Goal: Transaction & Acquisition: Purchase product/service

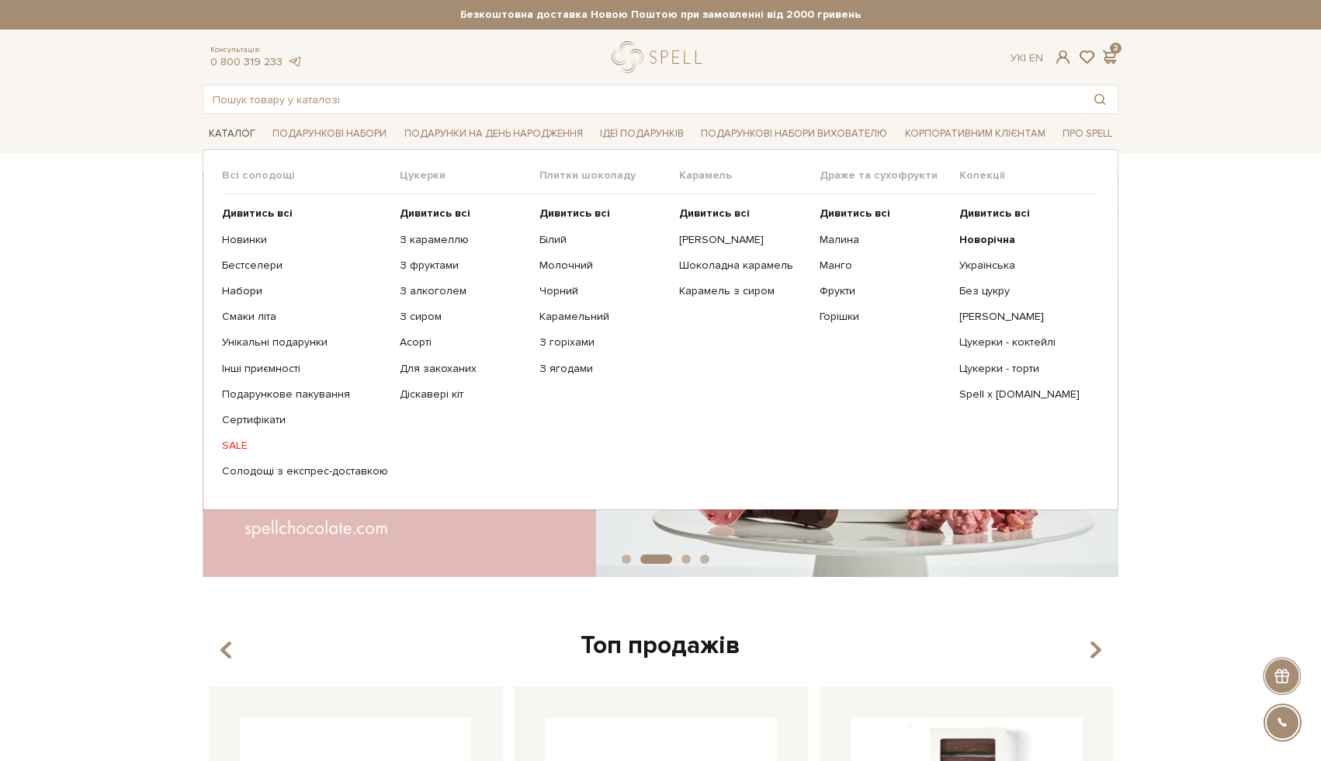
click at [235, 128] on link "Каталог" at bounding box center [232, 134] width 59 height 24
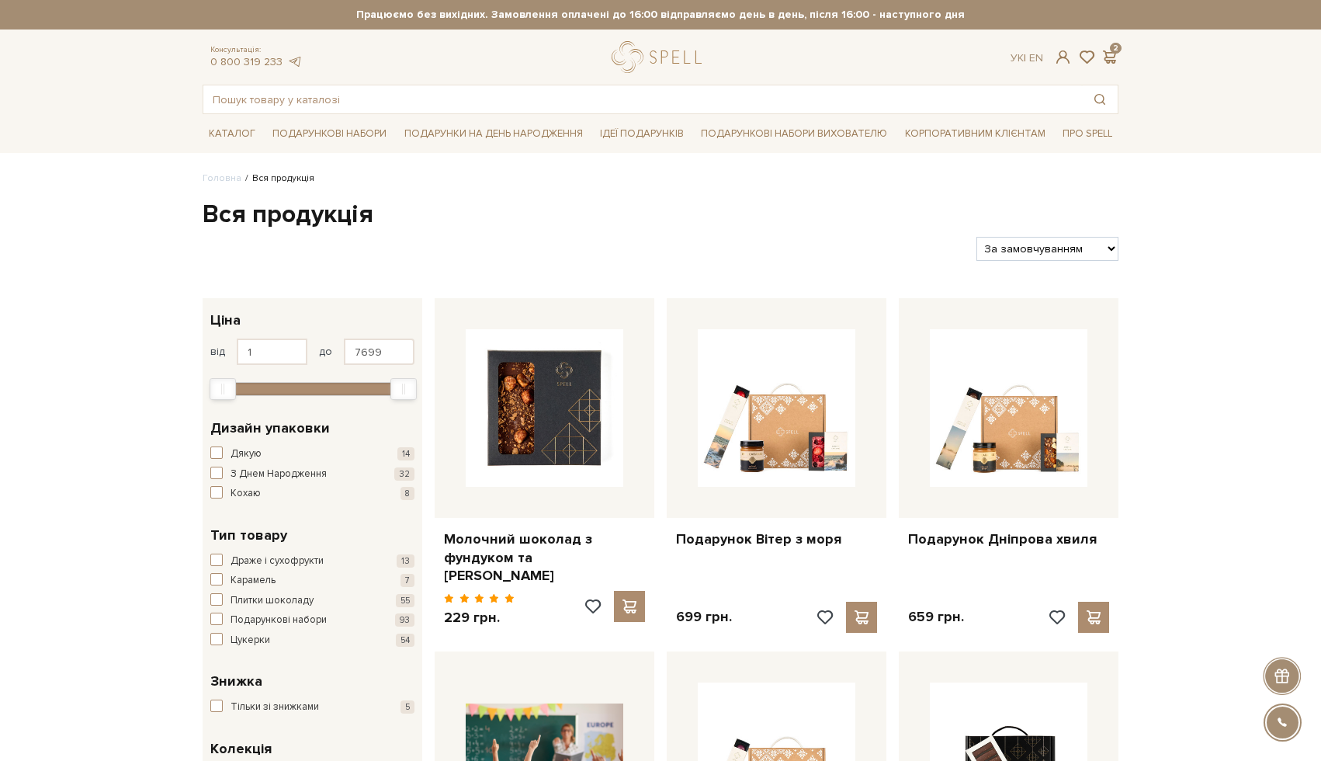
click at [1109, 247] on select "За замовчуванням За Ціною (зростання) За Ціною (зменшення) Новинки За популярні…" at bounding box center [1047, 249] width 142 height 24
select select "https://spellchocolate.com/our-productions/?sort=p.price&order=ASC"
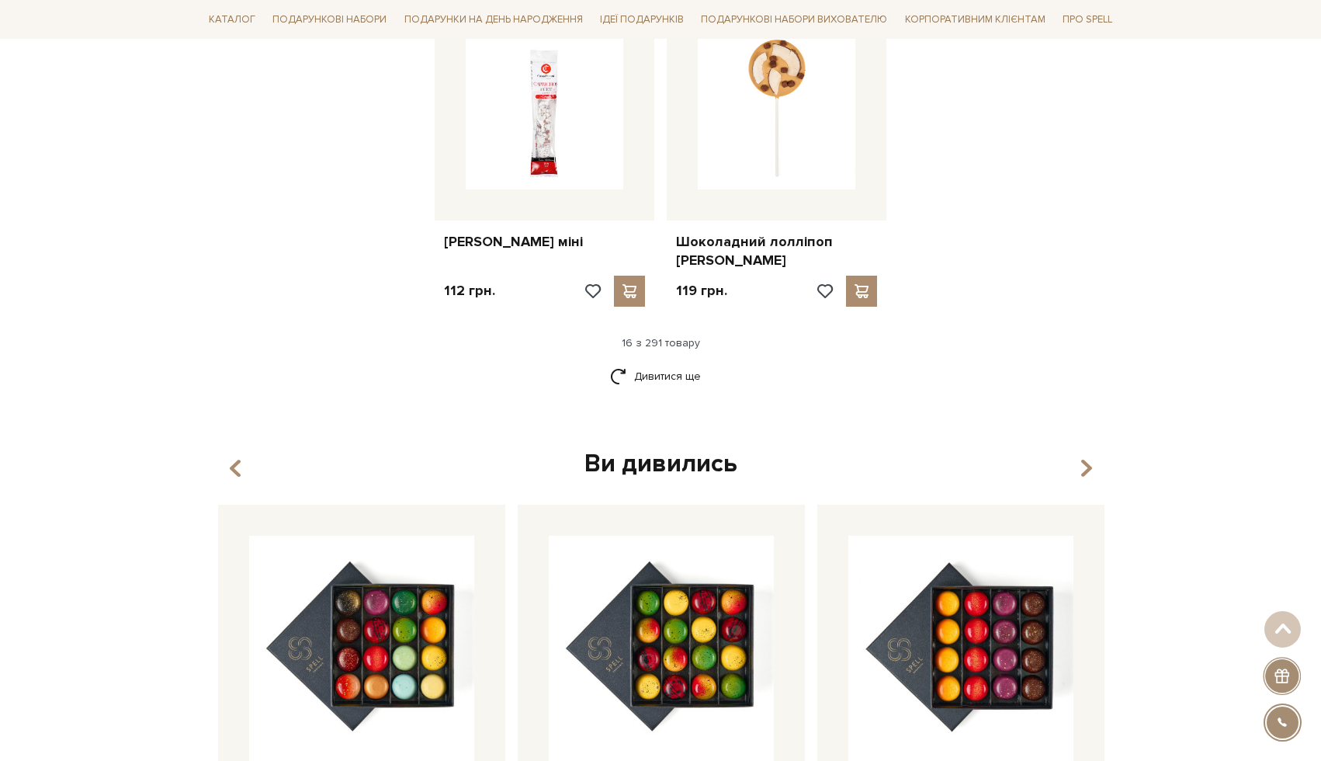
scroll to position [1940, 0]
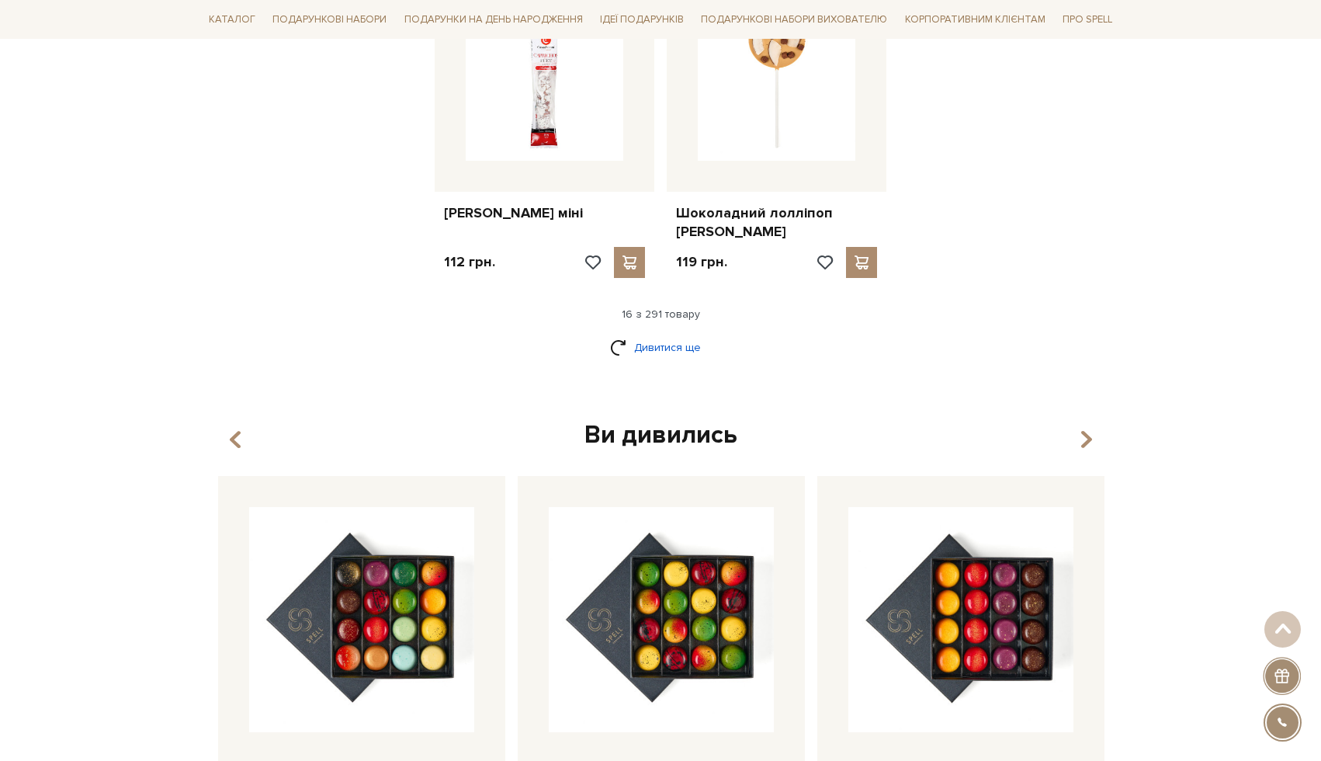
click at [670, 334] on link "Дивитися ще" at bounding box center [660, 347] width 101 height 27
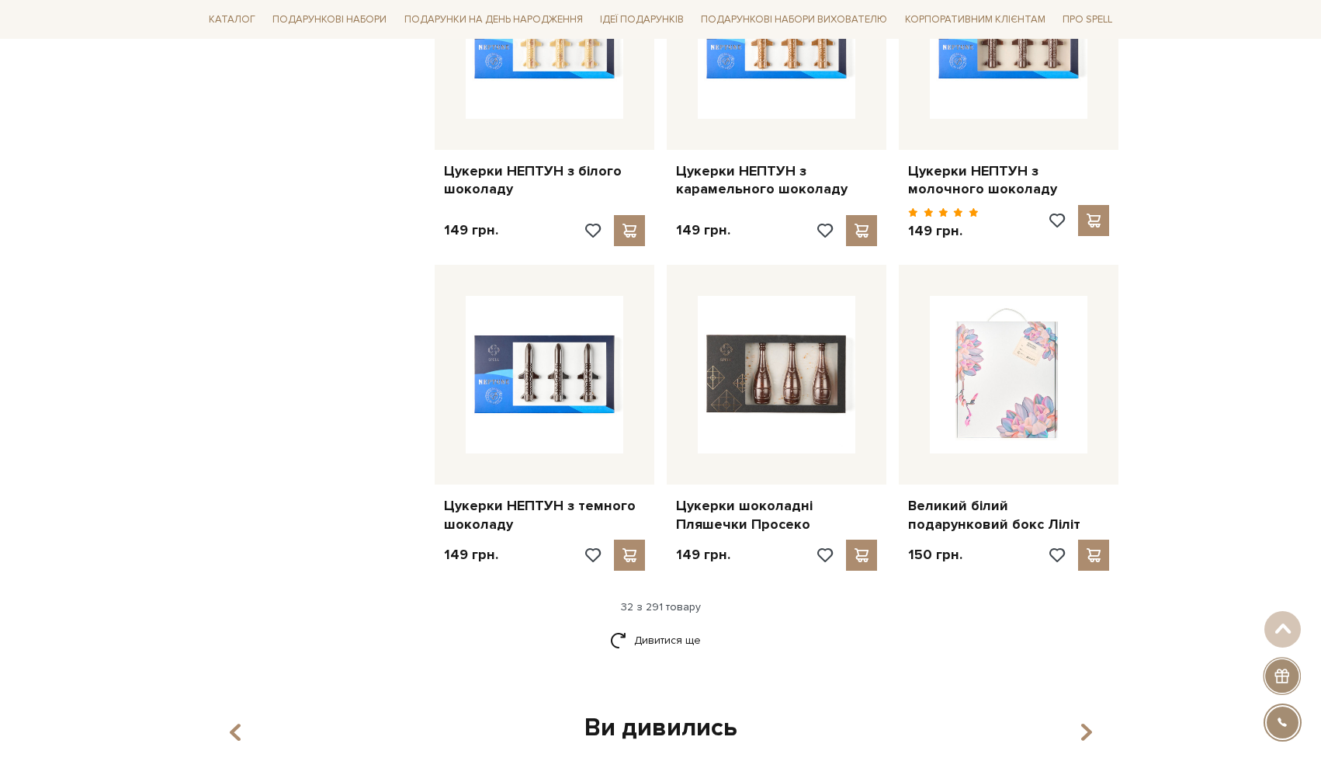
scroll to position [3303, 0]
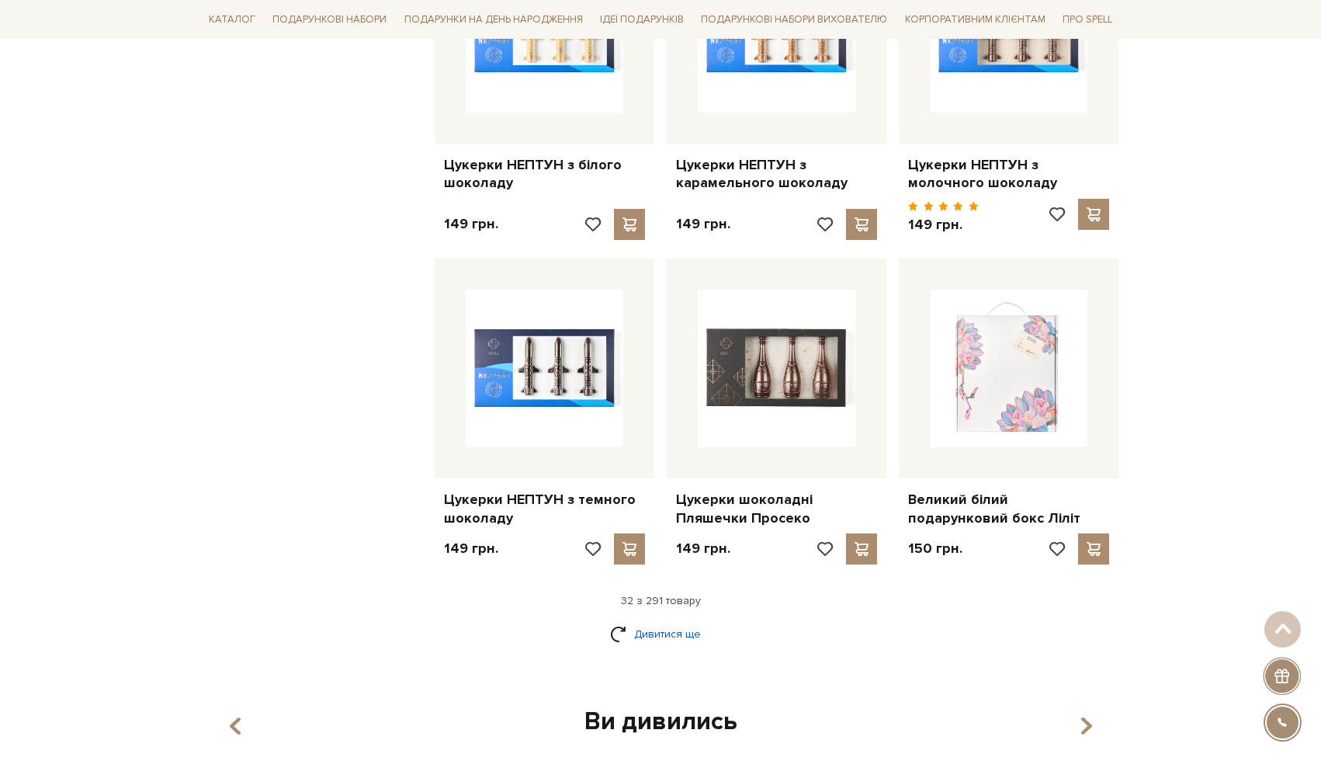
click at [661, 620] on link "Дивитися ще" at bounding box center [660, 633] width 101 height 27
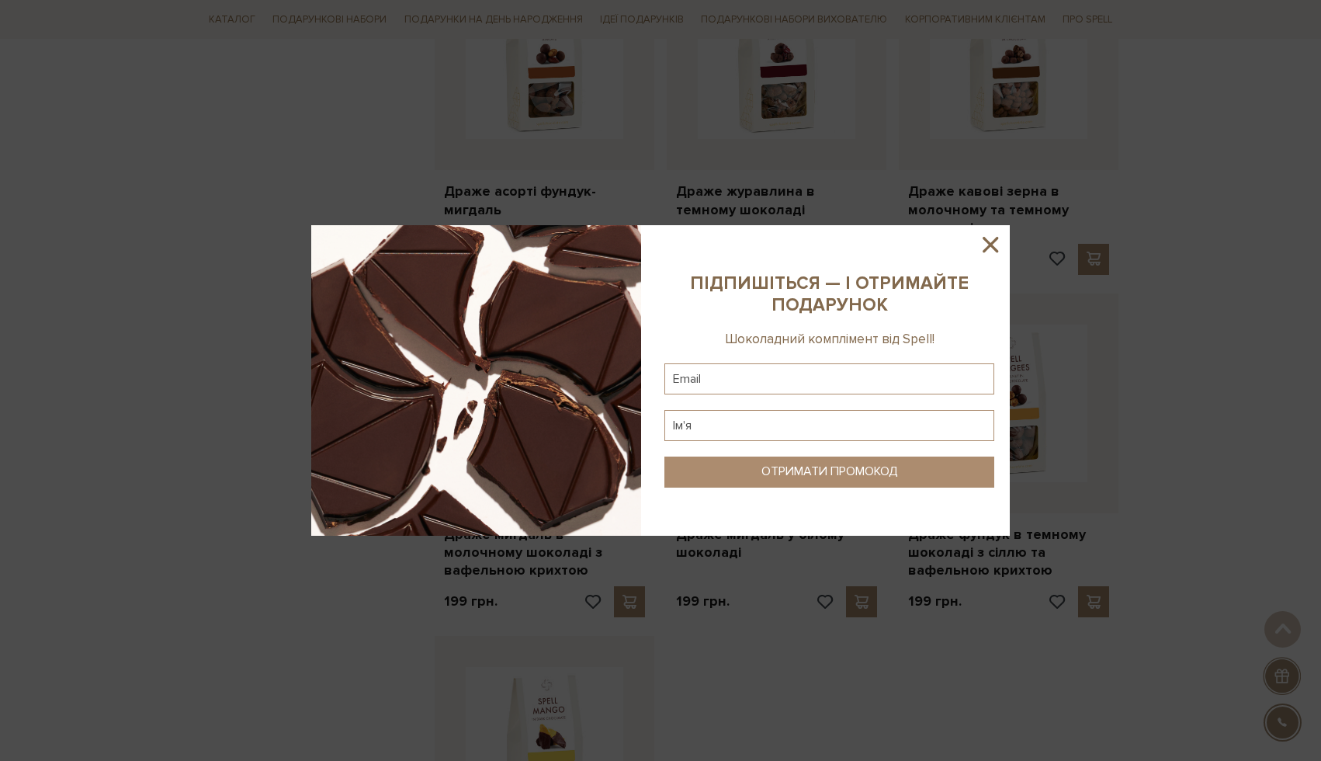
scroll to position [4928, 0]
click at [989, 243] on icon at bounding box center [991, 245] width 16 height 16
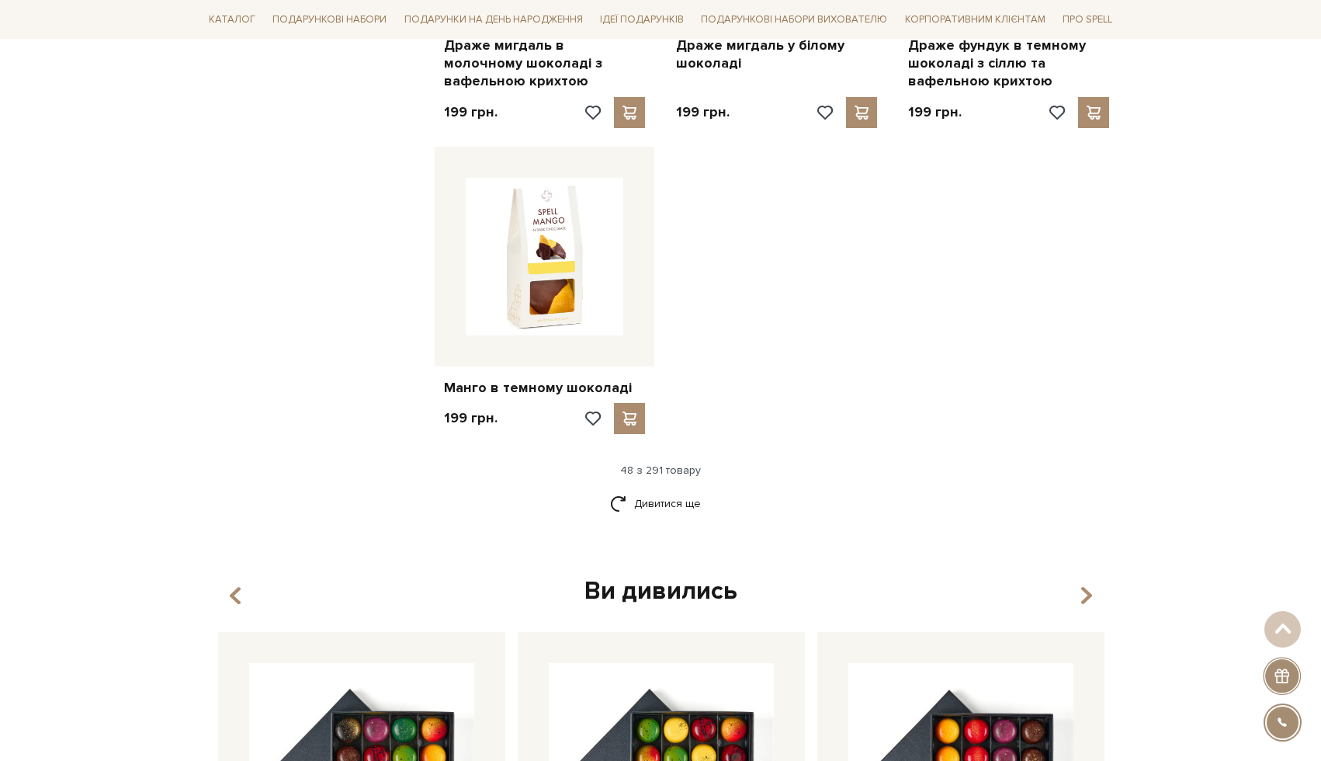
scroll to position [5428, 0]
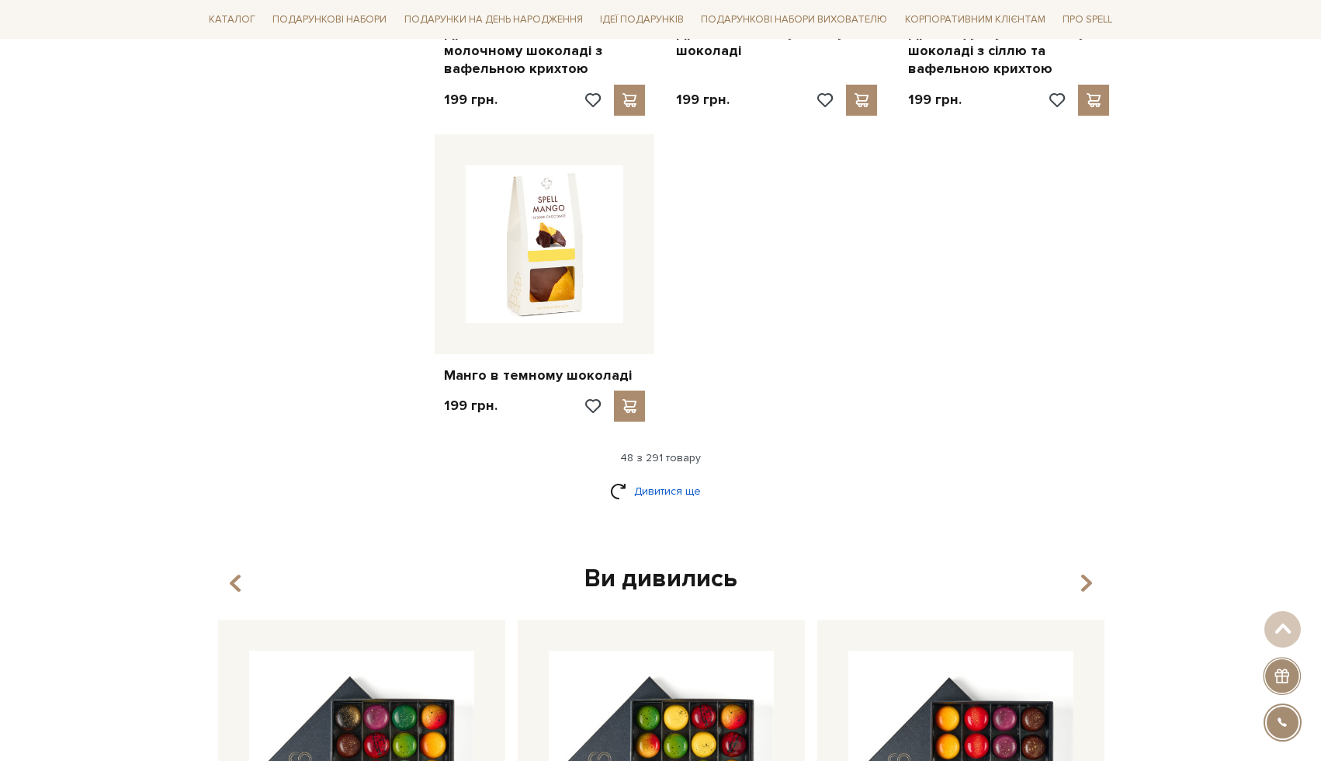
click at [692, 477] on link "Дивитися ще" at bounding box center [660, 490] width 101 height 27
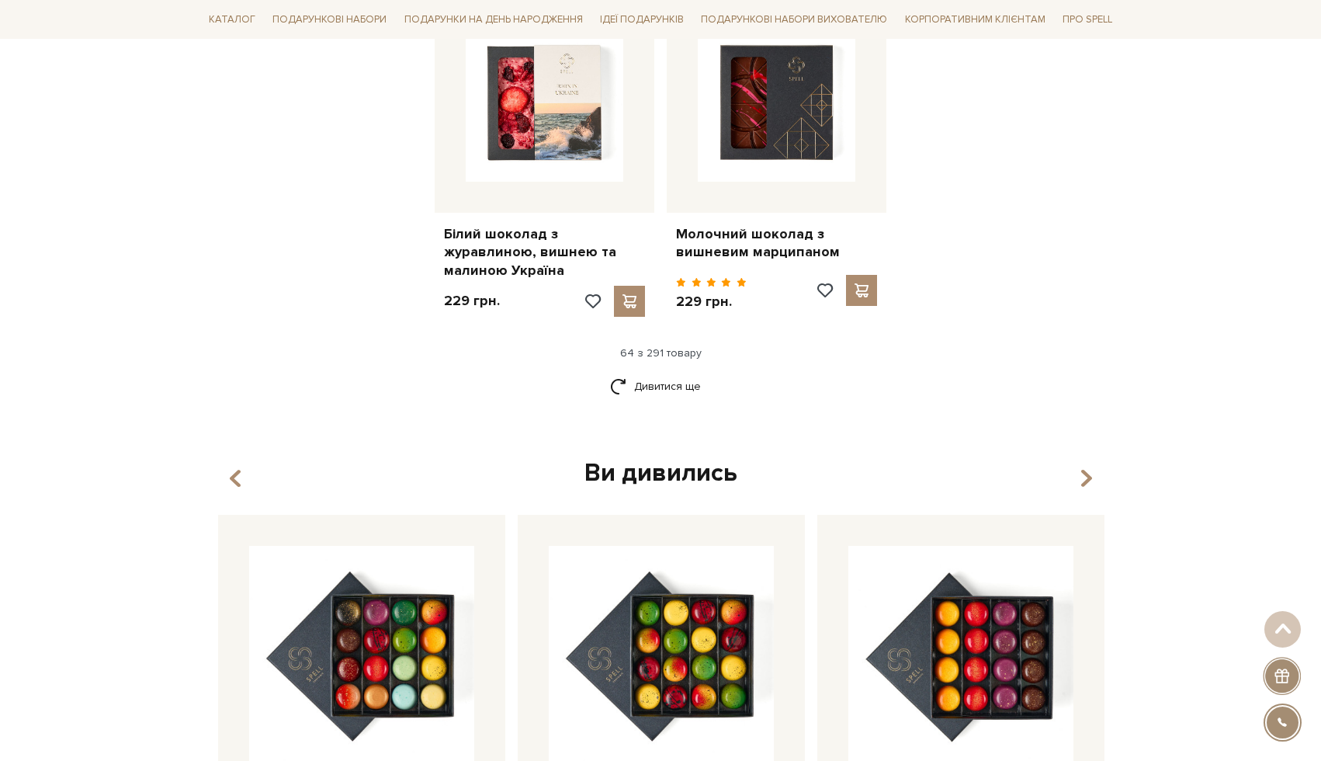
scroll to position [7290, 0]
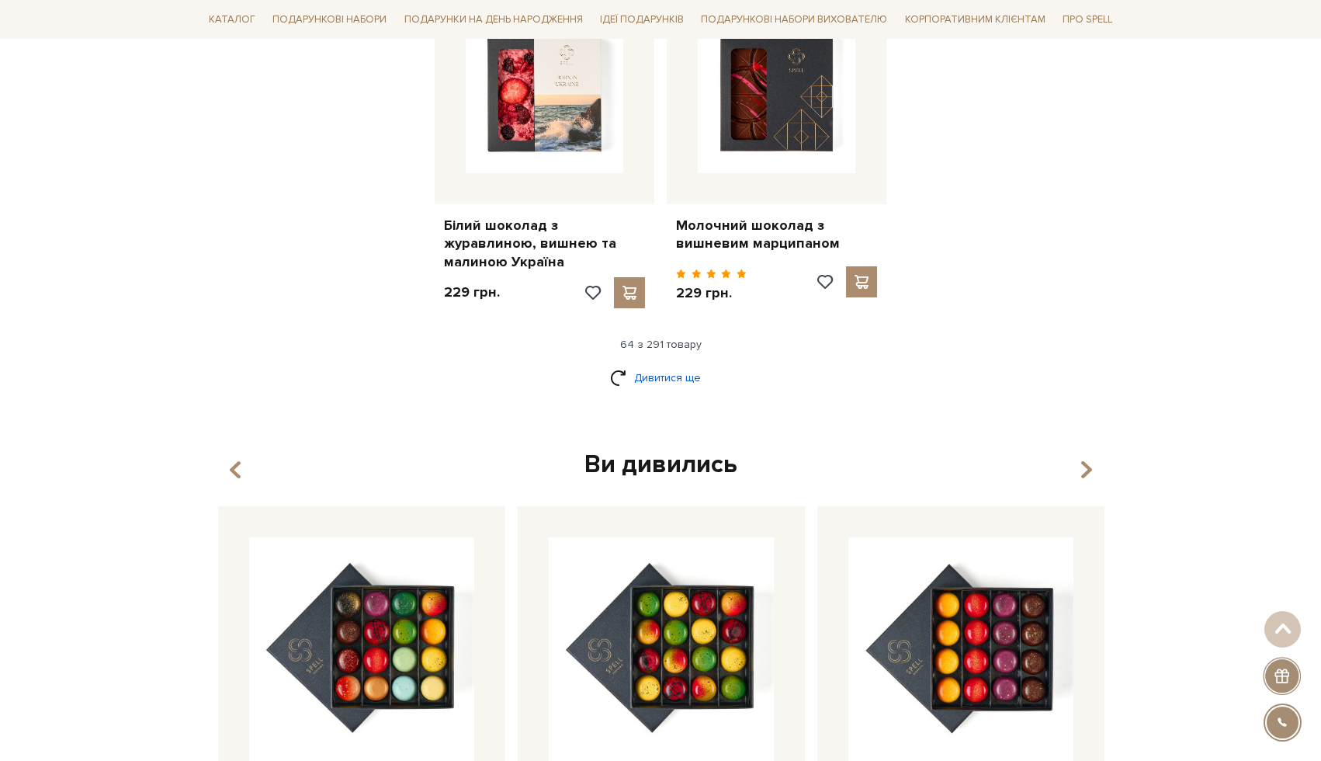
click at [661, 364] on link "Дивитися ще" at bounding box center [660, 377] width 101 height 27
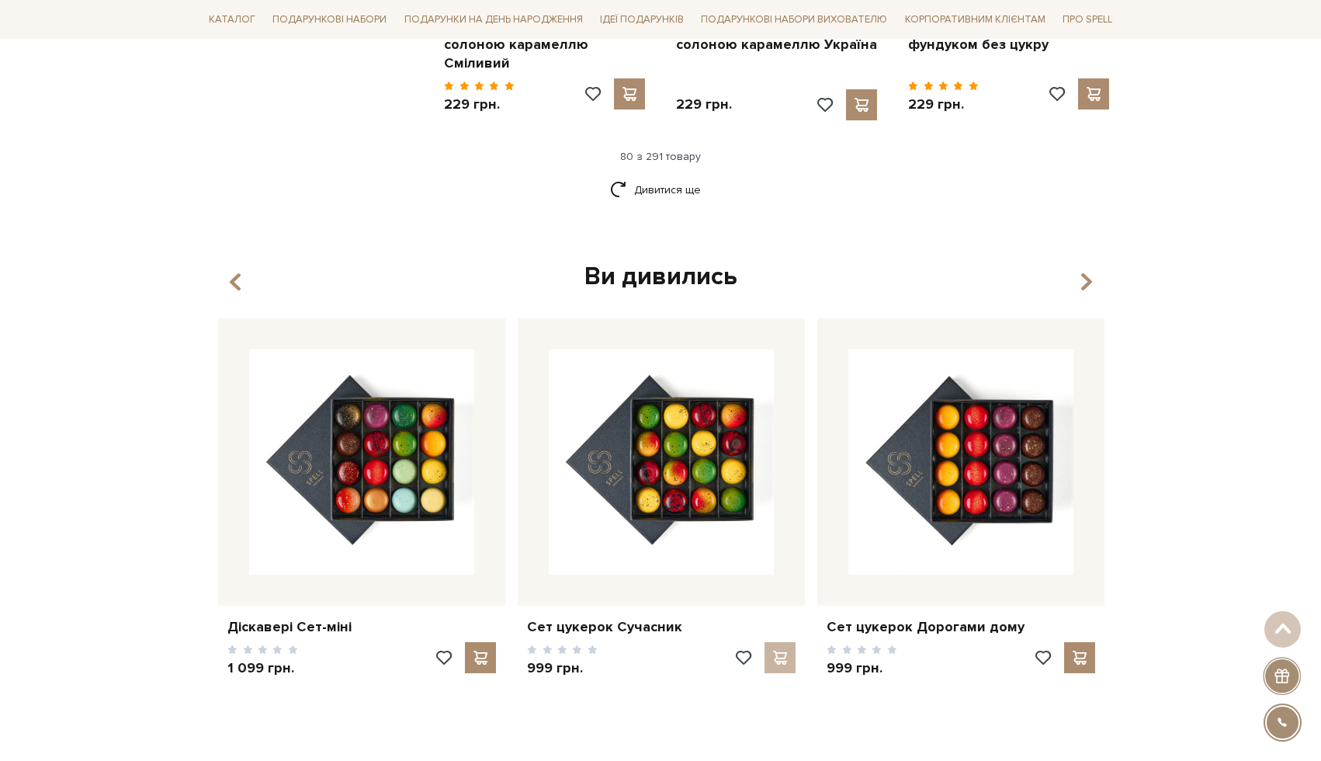
scroll to position [9200, 0]
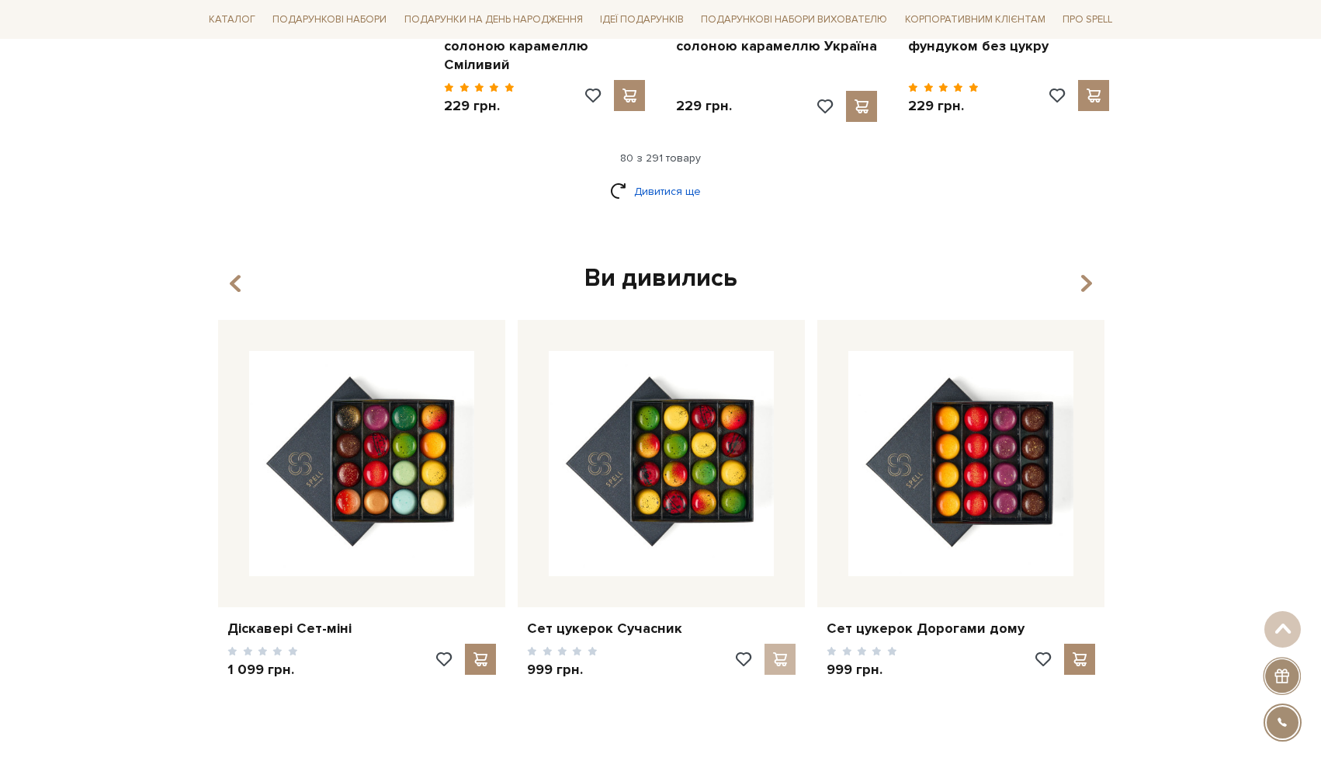
click at [667, 178] on link "Дивитися ще" at bounding box center [660, 191] width 101 height 27
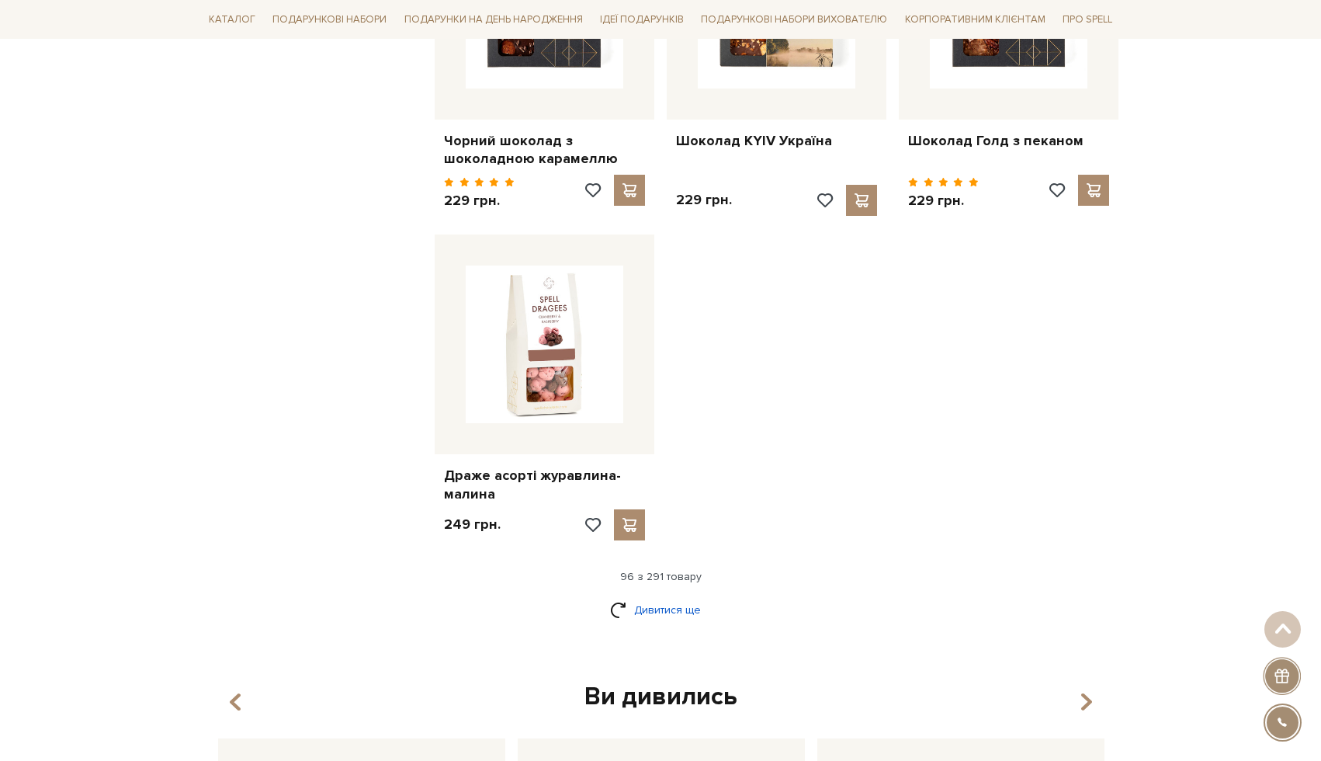
scroll to position [10854, 0]
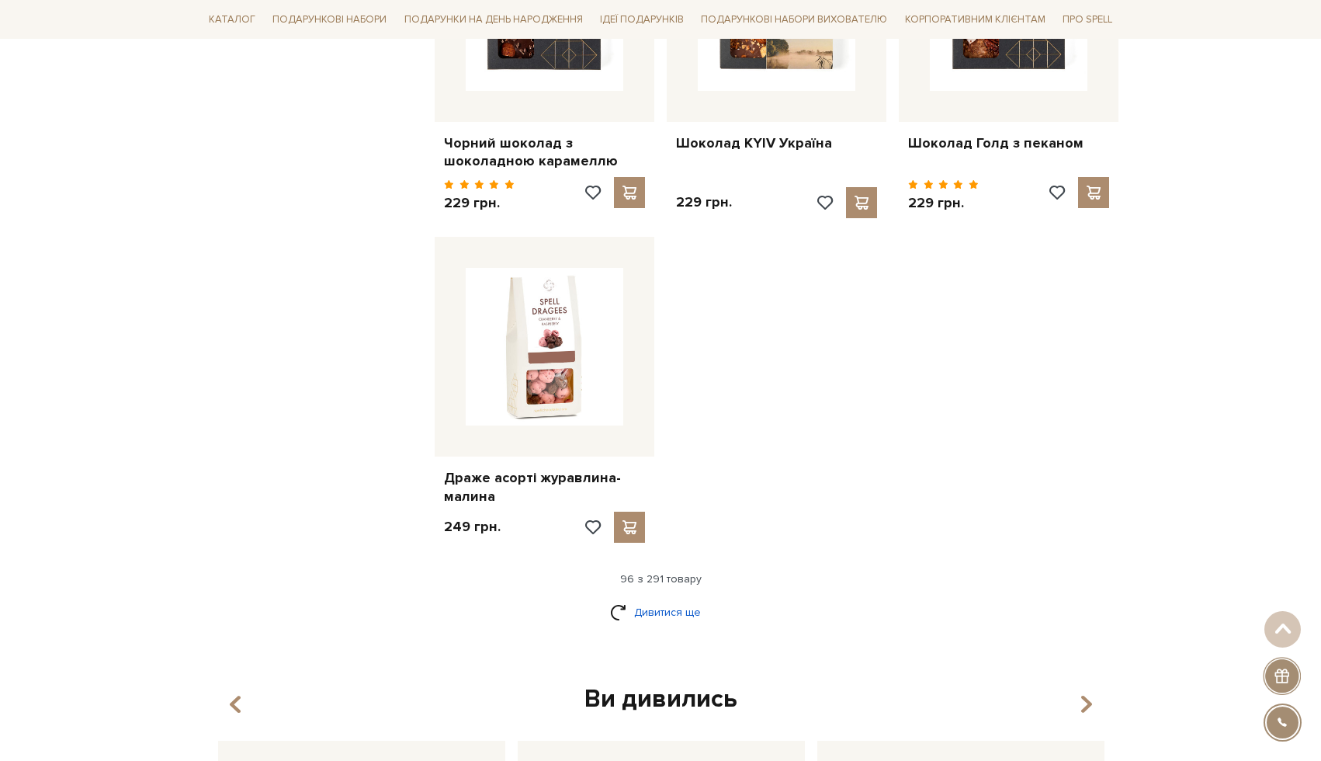
click at [685, 598] on link "Дивитися ще" at bounding box center [660, 611] width 101 height 27
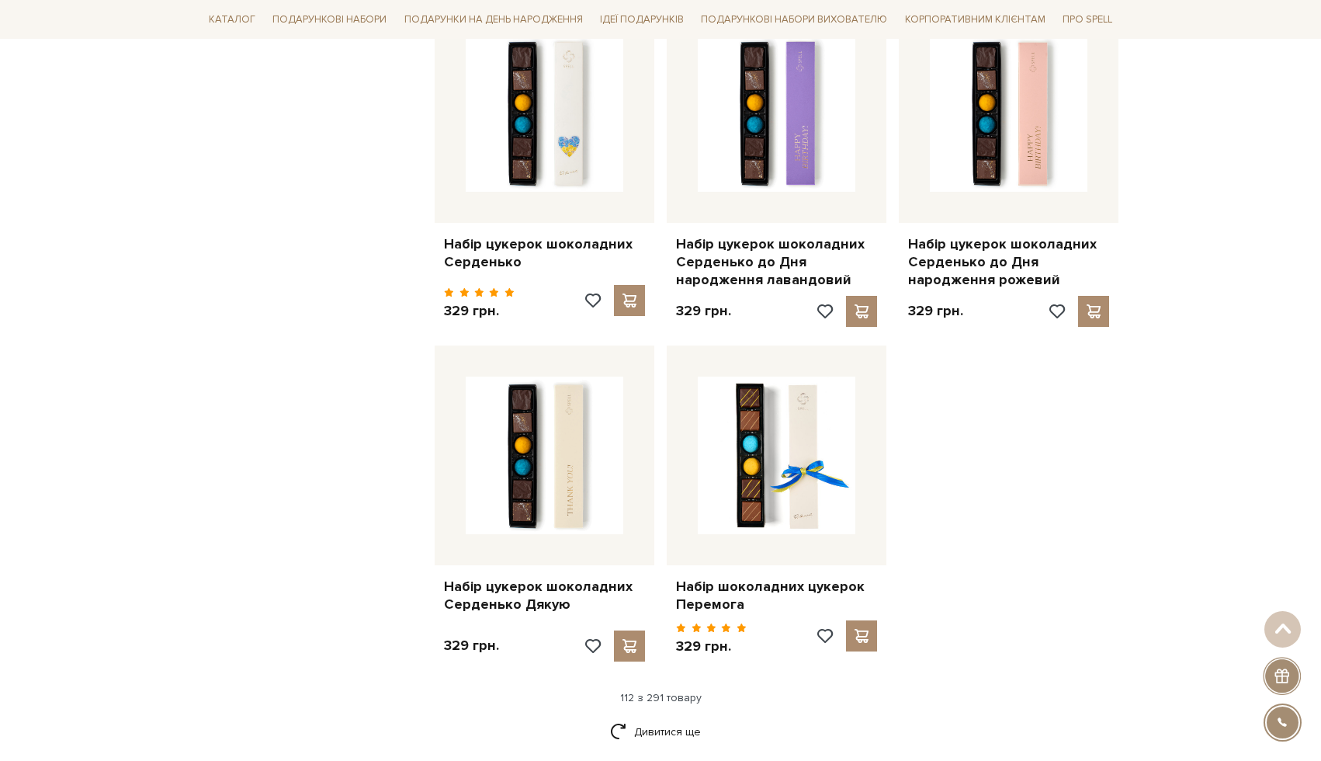
scroll to position [12409, 0]
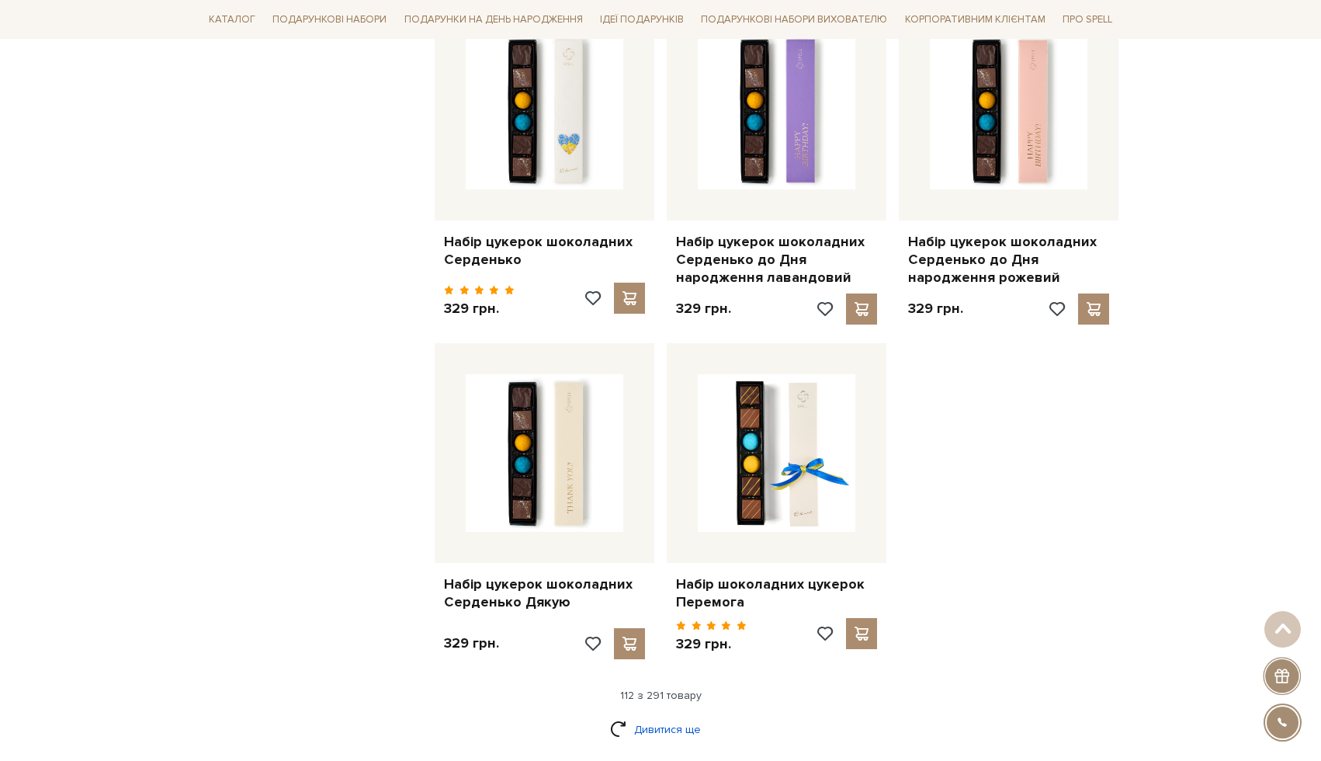
click at [673, 716] on link "Дивитися ще" at bounding box center [660, 729] width 101 height 27
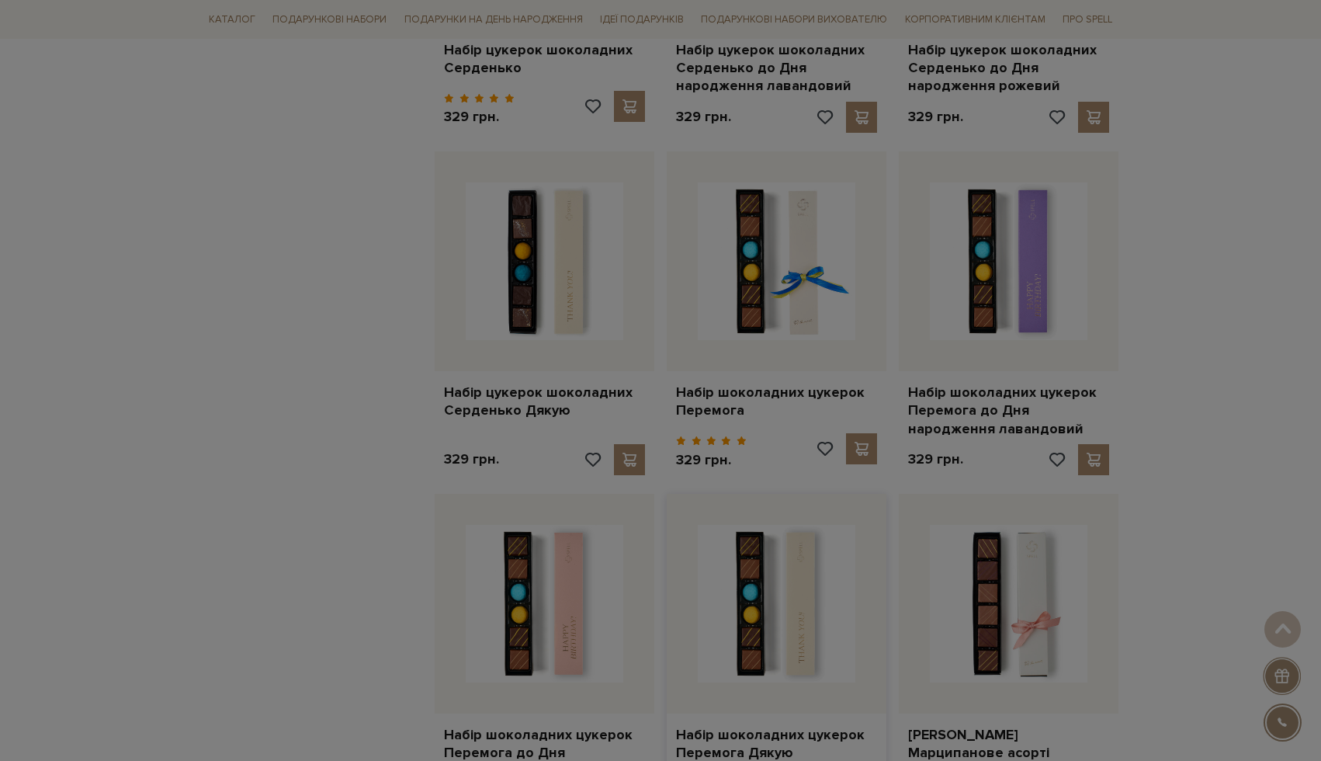
scroll to position [12706, 0]
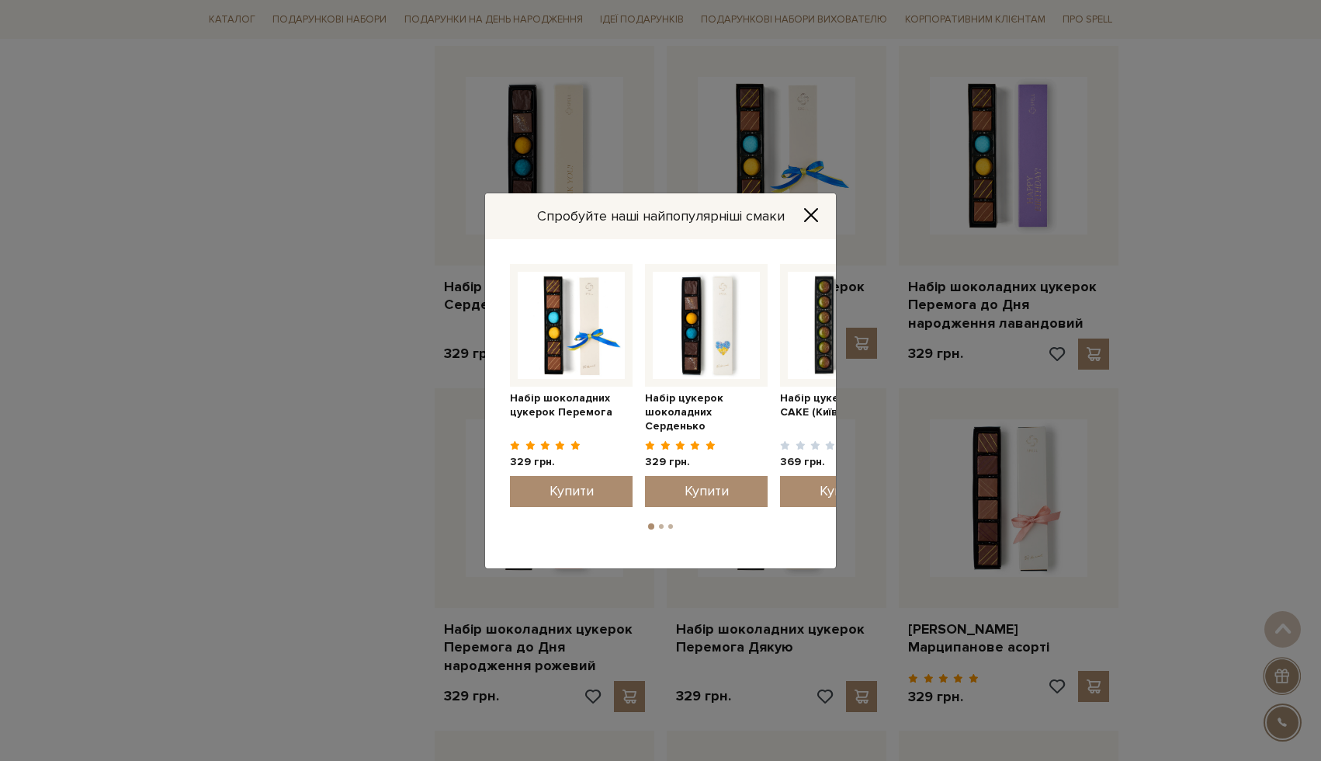
click at [809, 217] on icon "Close" at bounding box center [811, 215] width 12 height 12
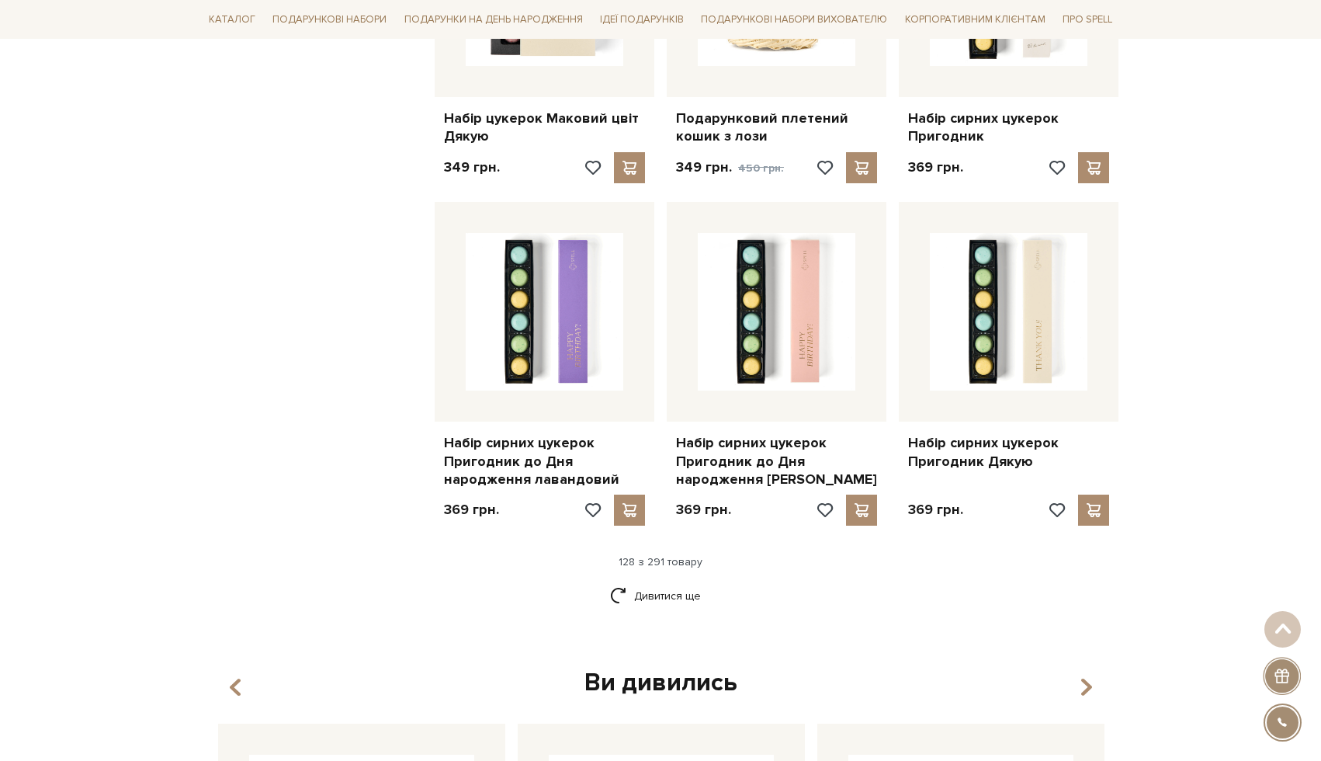
scroll to position [14265, 0]
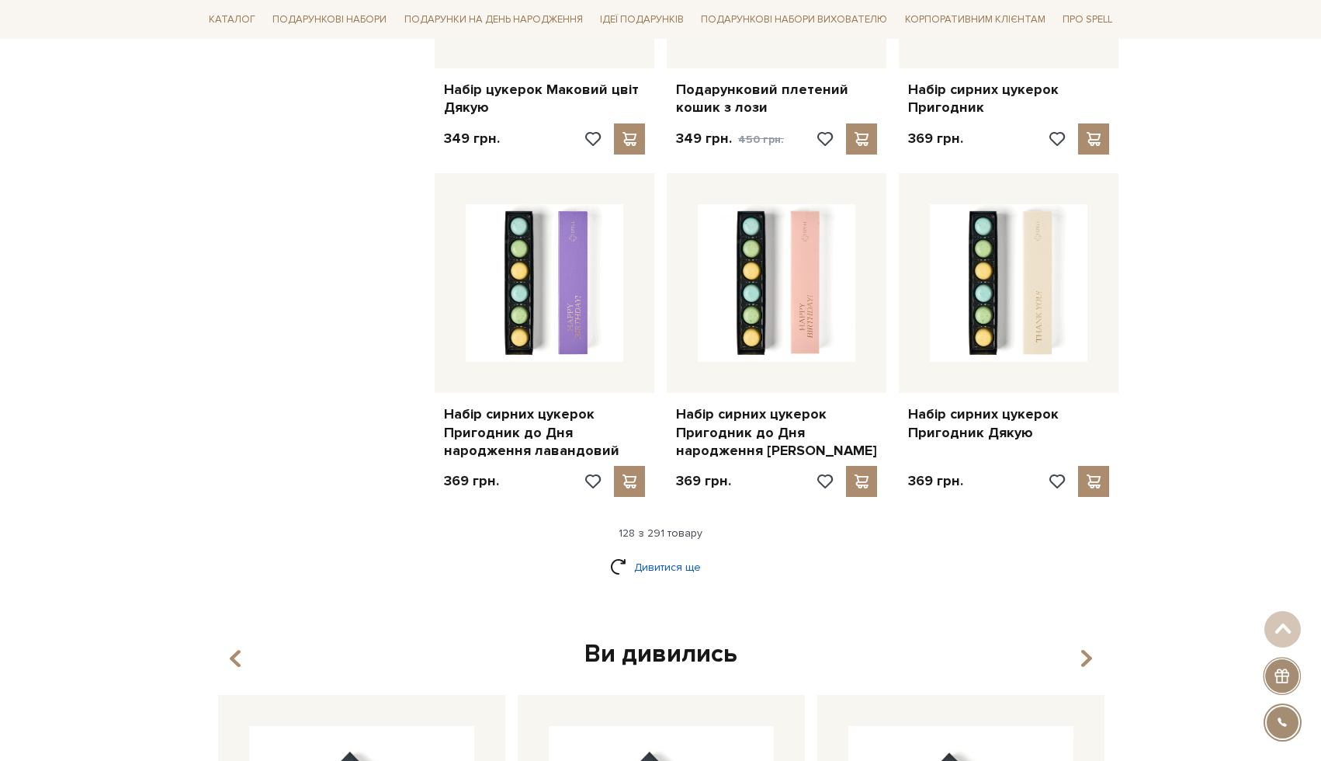
click at [672, 553] on link "Дивитися ще" at bounding box center [660, 566] width 101 height 27
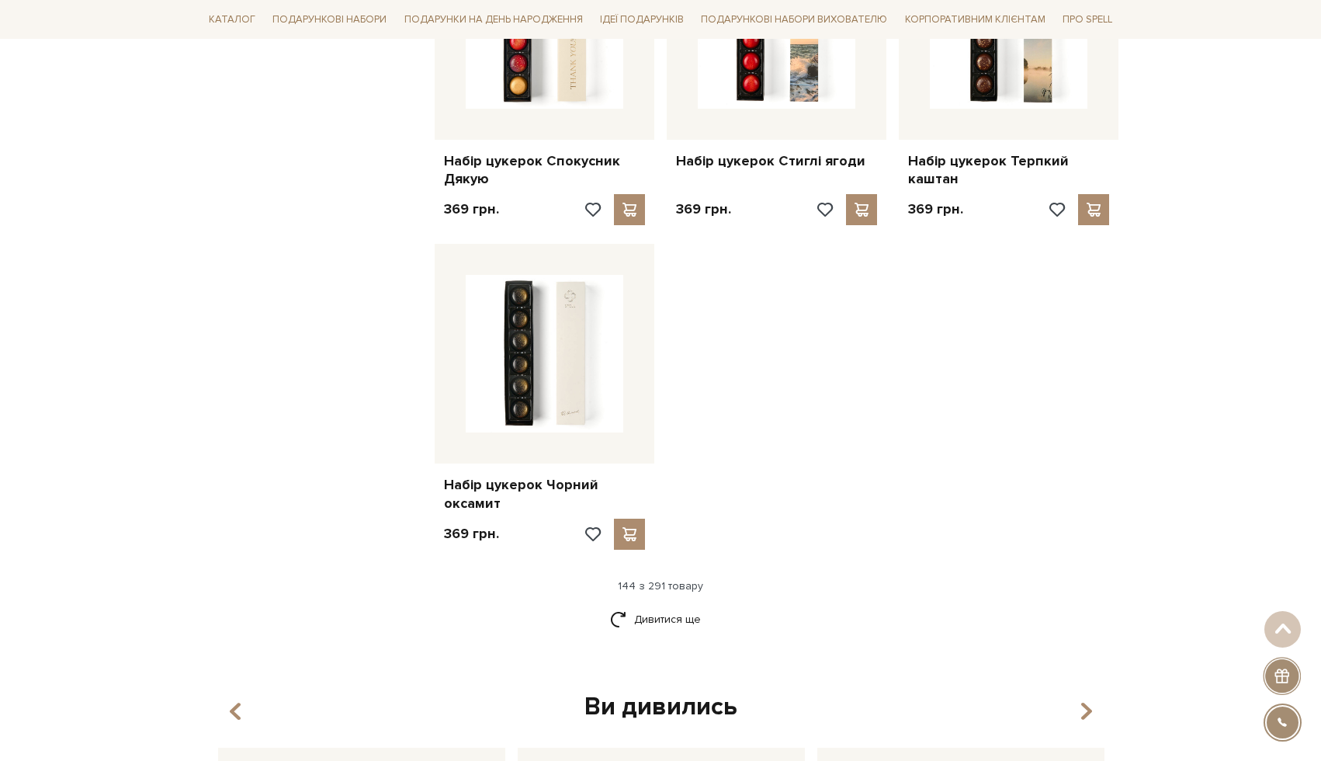
scroll to position [16135, 0]
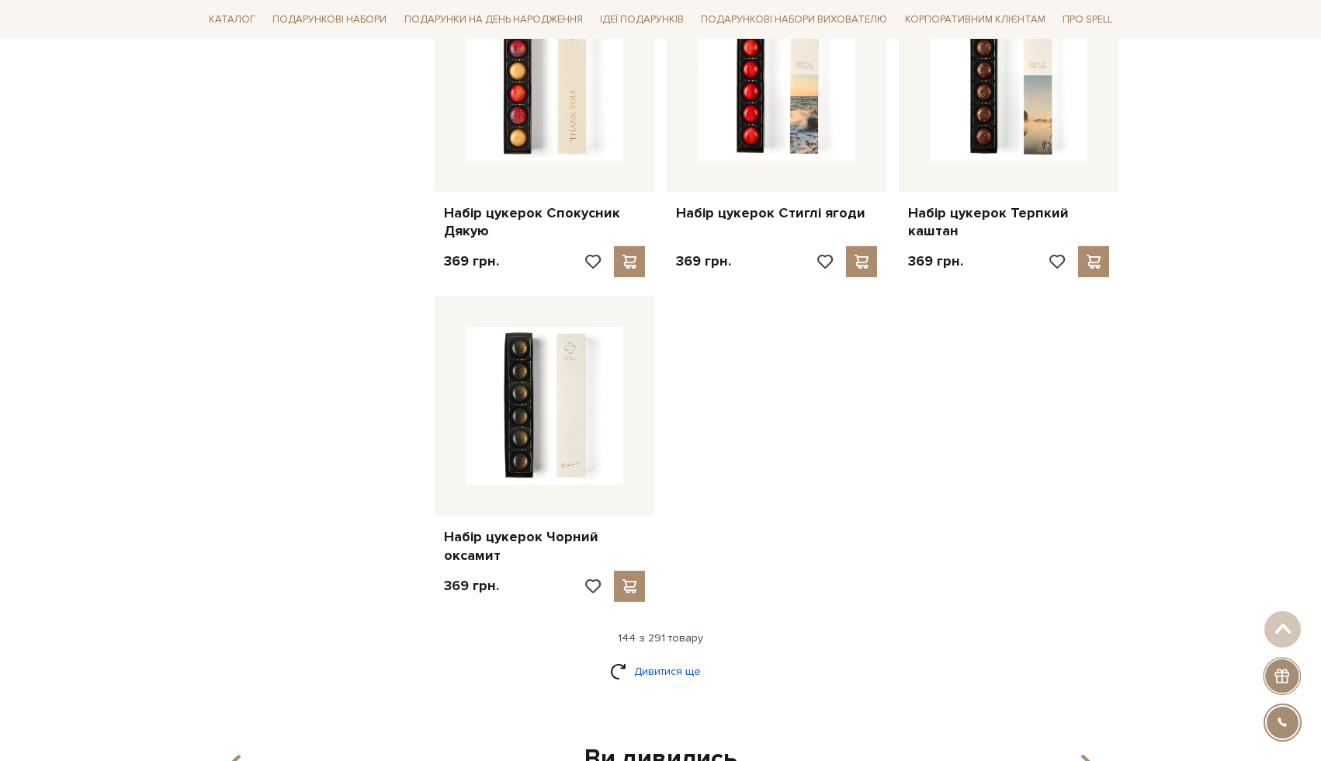
click at [686, 657] on link "Дивитися ще" at bounding box center [660, 670] width 101 height 27
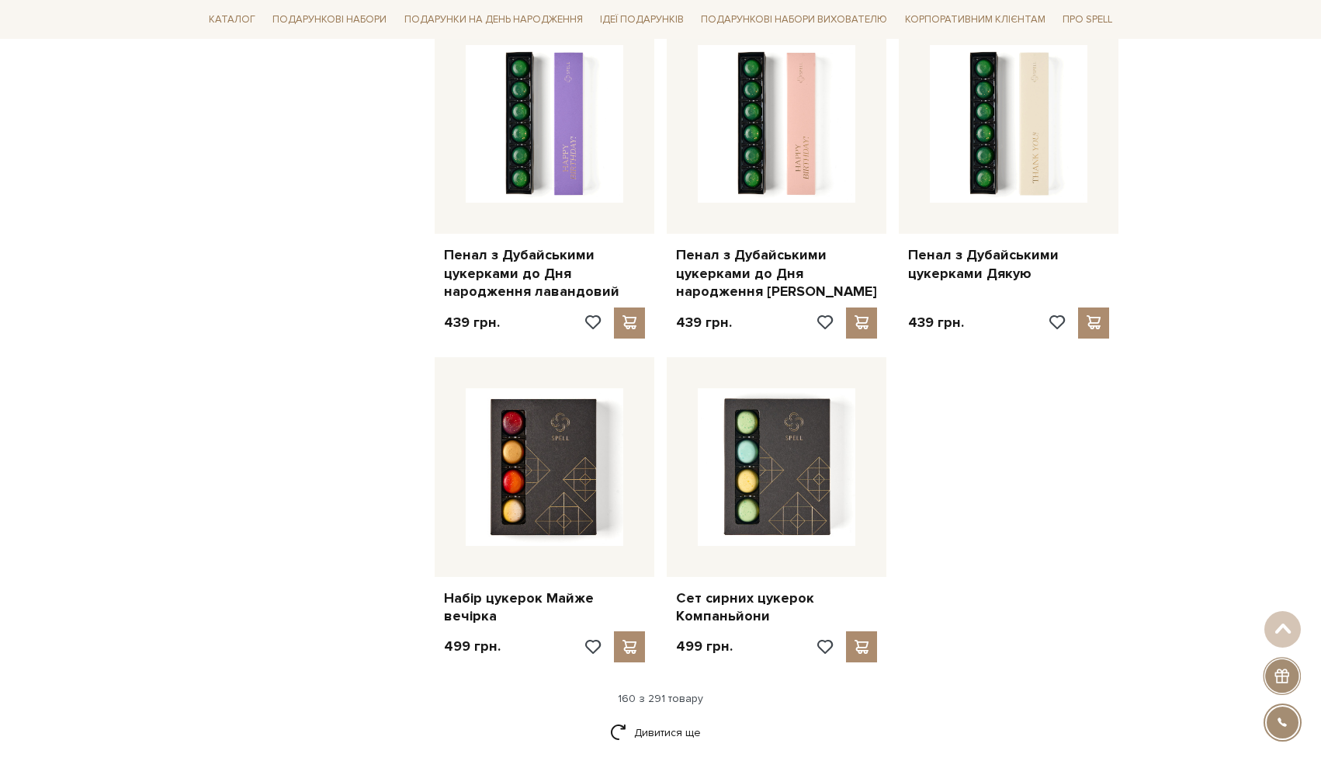
scroll to position [17784, 0]
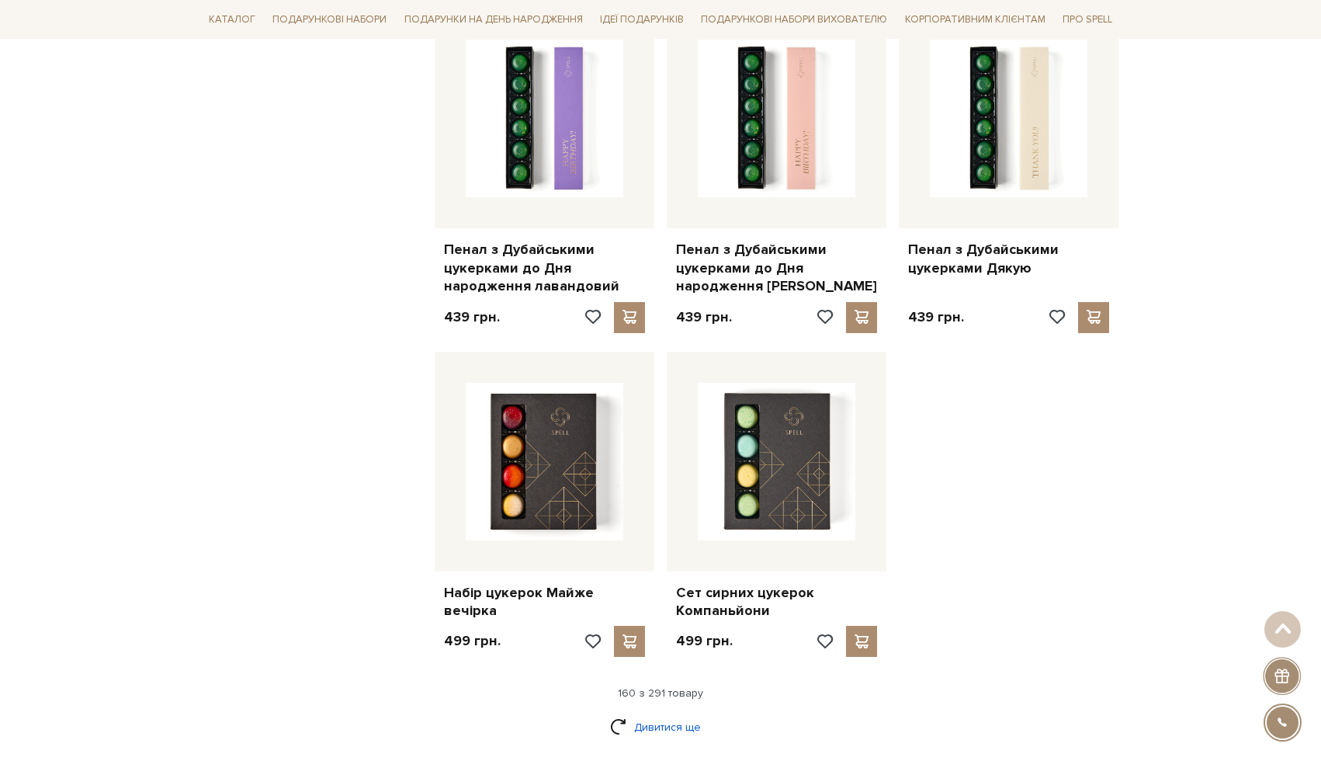
click at [685, 713] on link "Дивитися ще" at bounding box center [660, 726] width 101 height 27
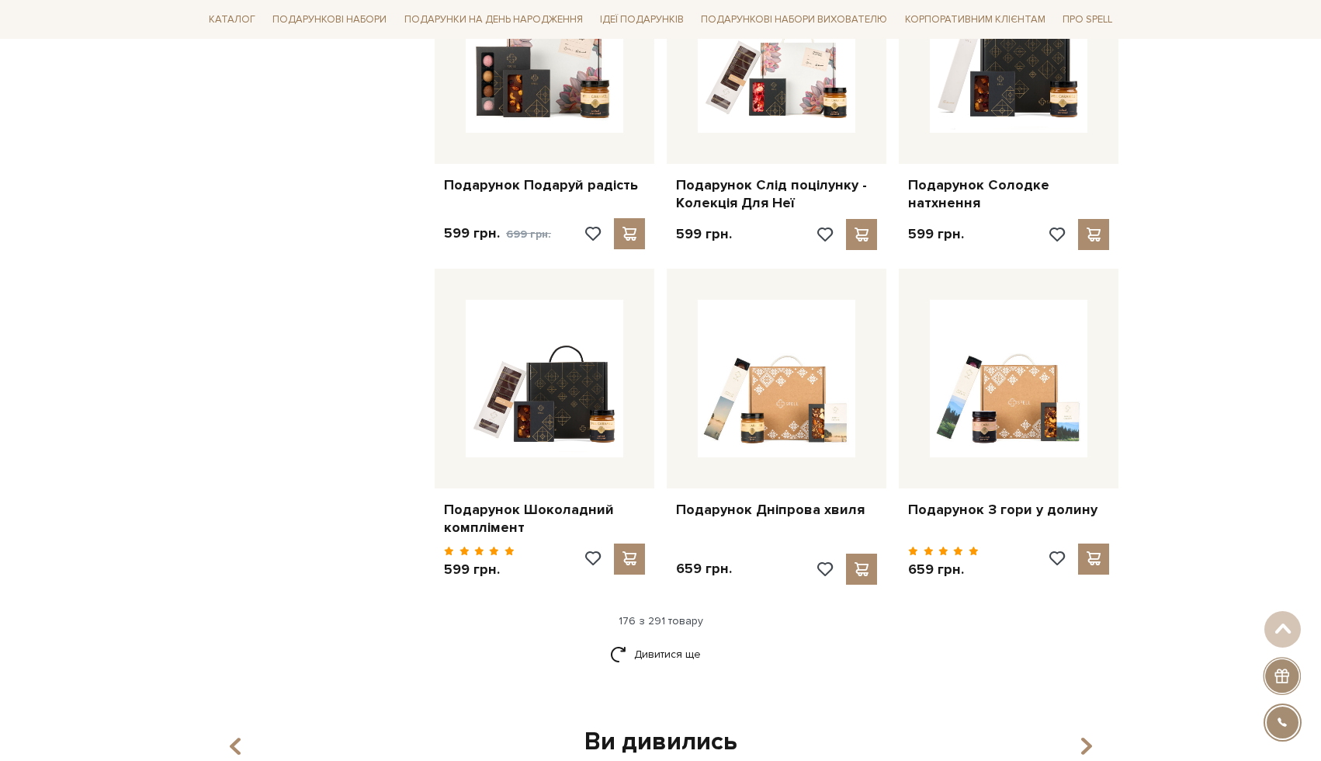
scroll to position [19539, 0]
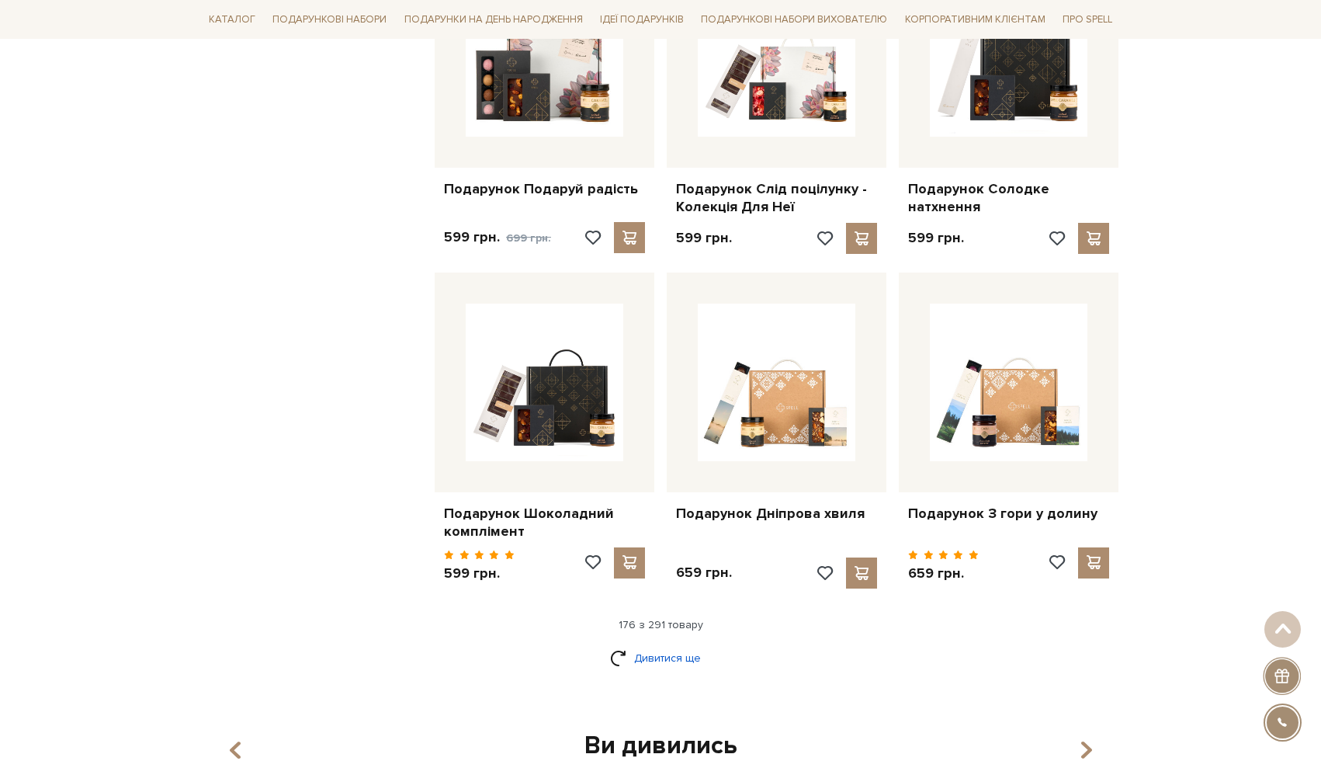
click at [641, 644] on link "Дивитися ще" at bounding box center [660, 657] width 101 height 27
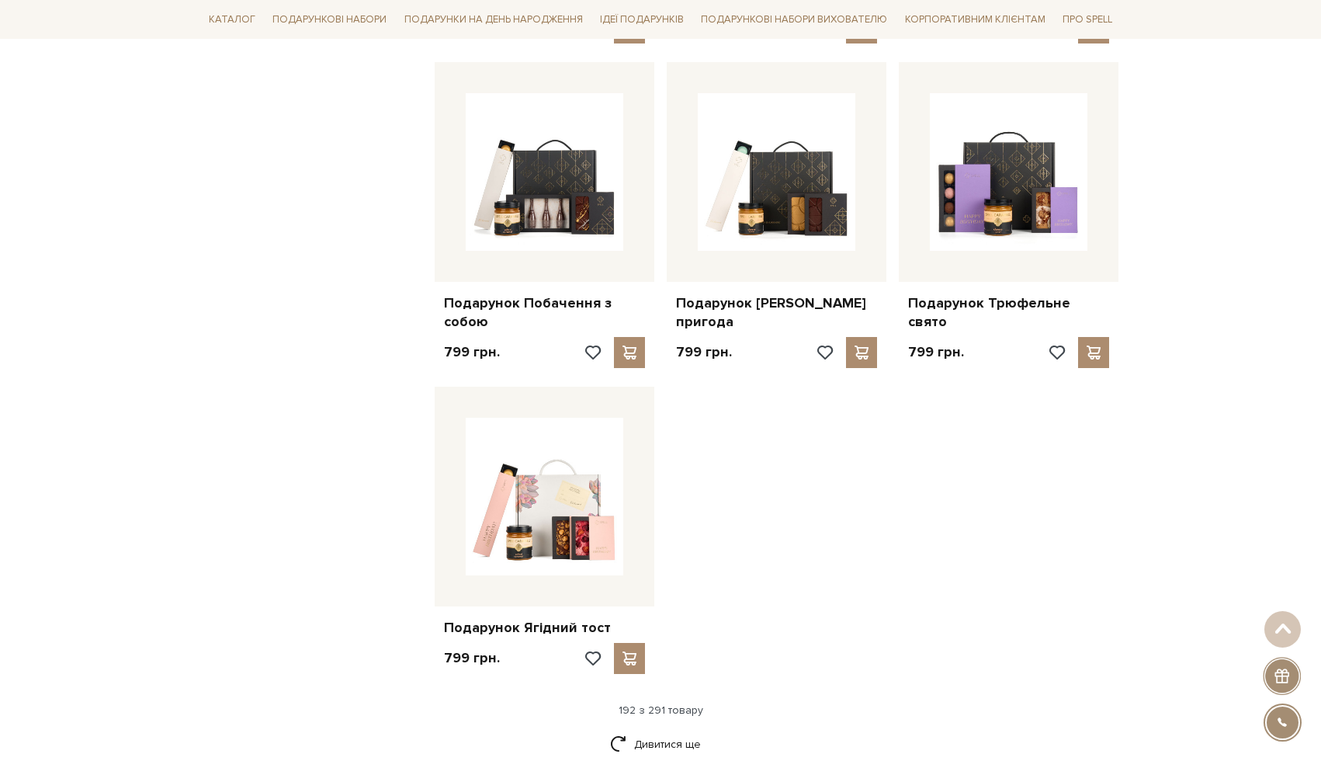
scroll to position [21411, 0]
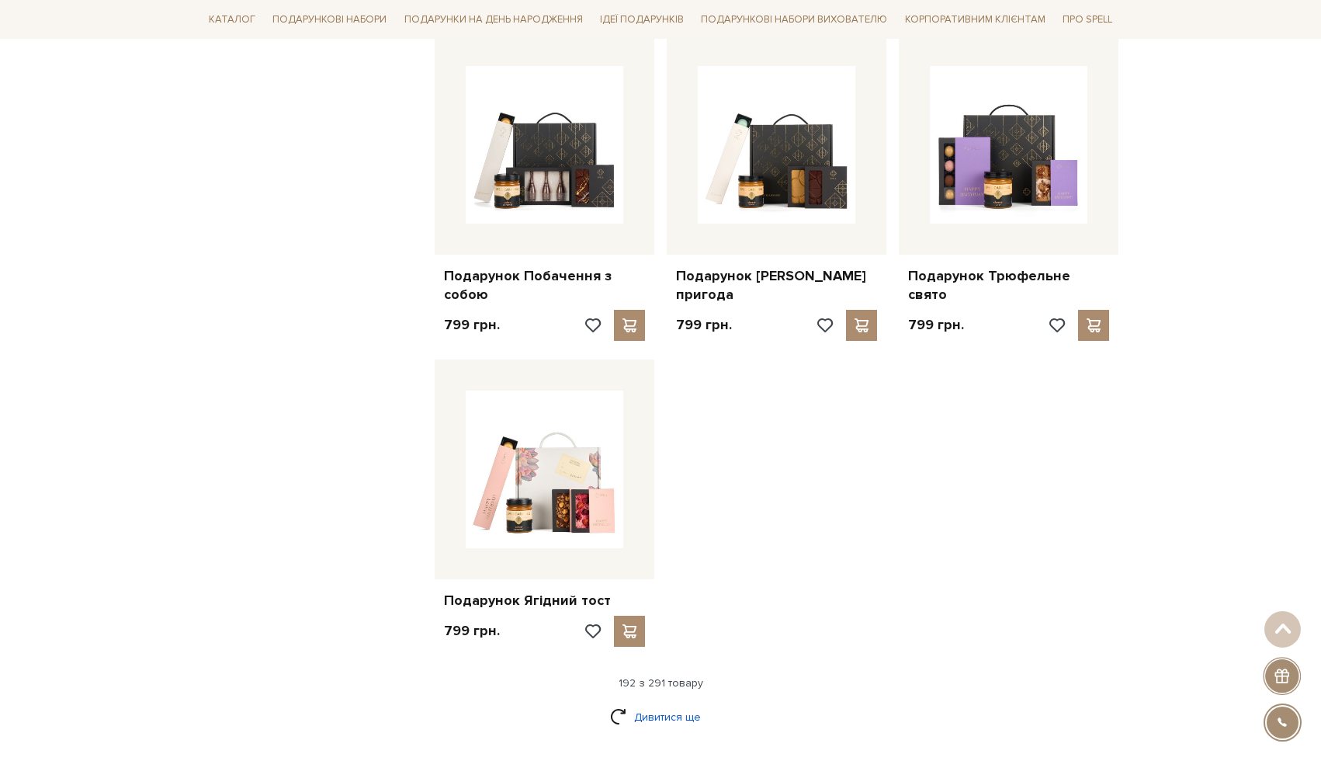
click at [684, 703] on link "Дивитися ще" at bounding box center [660, 716] width 101 height 27
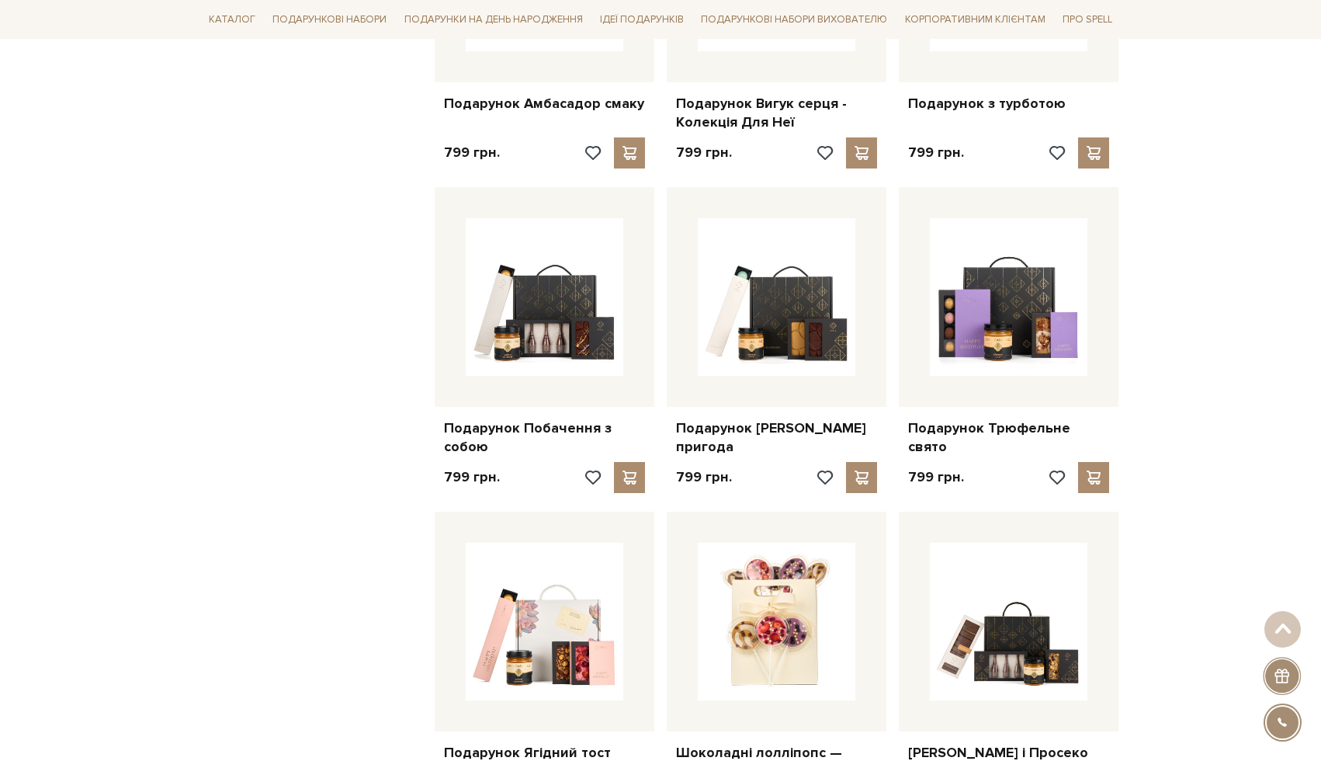
scroll to position [21253, 0]
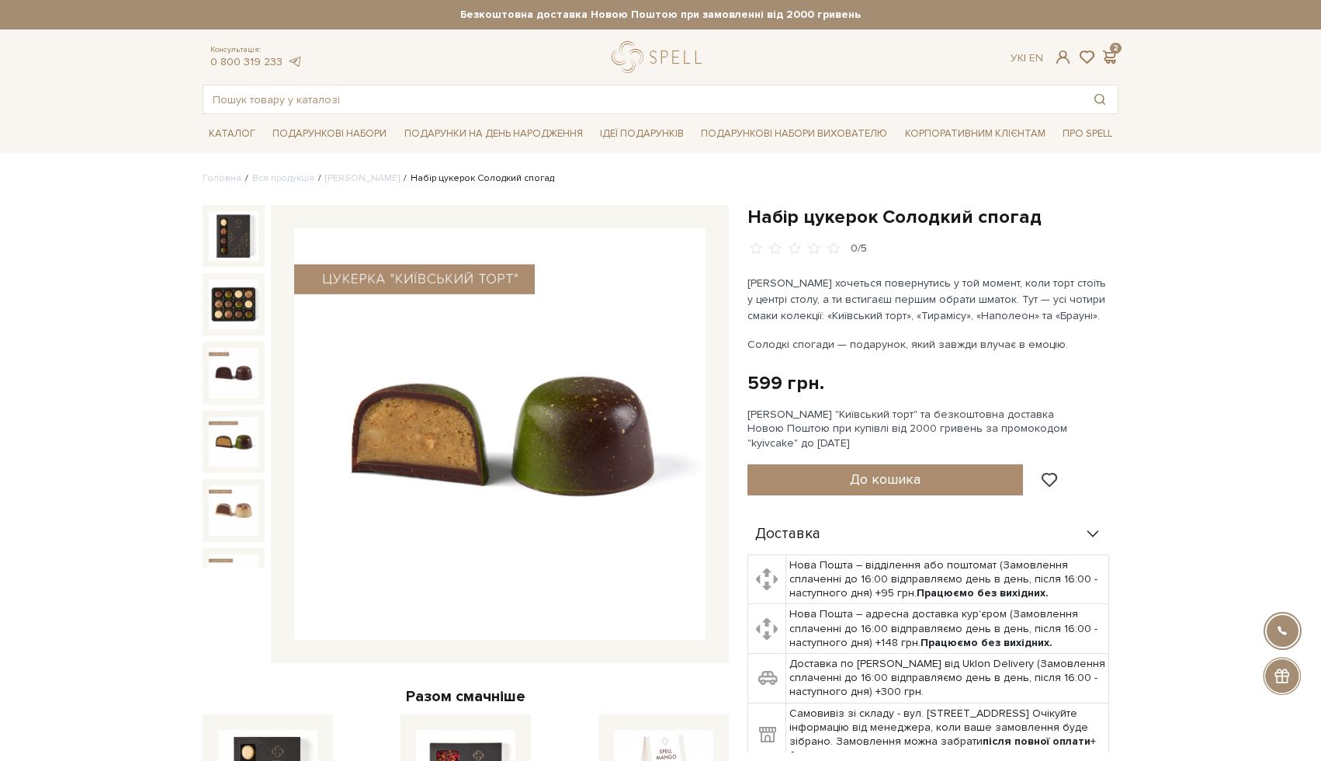
click at [218, 443] on img at bounding box center [234, 442] width 50 height 50
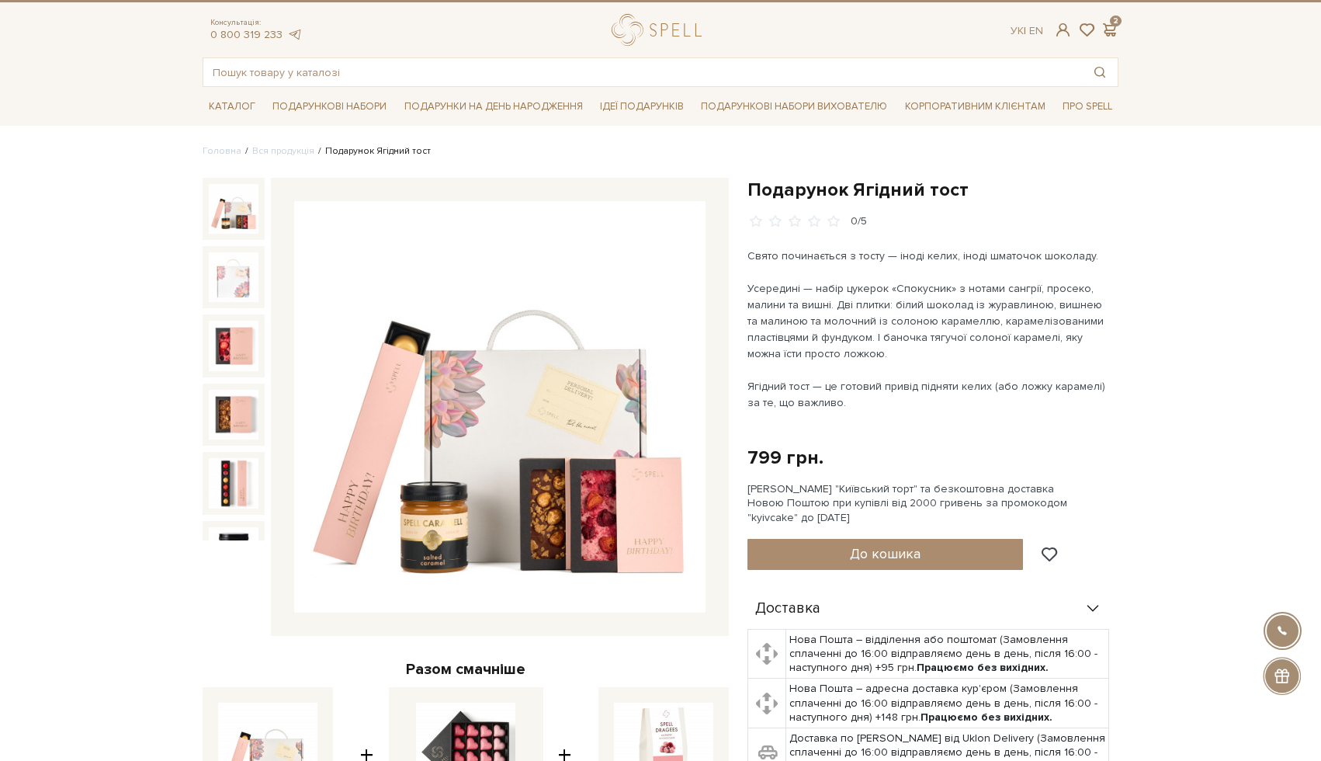
scroll to position [36, 0]
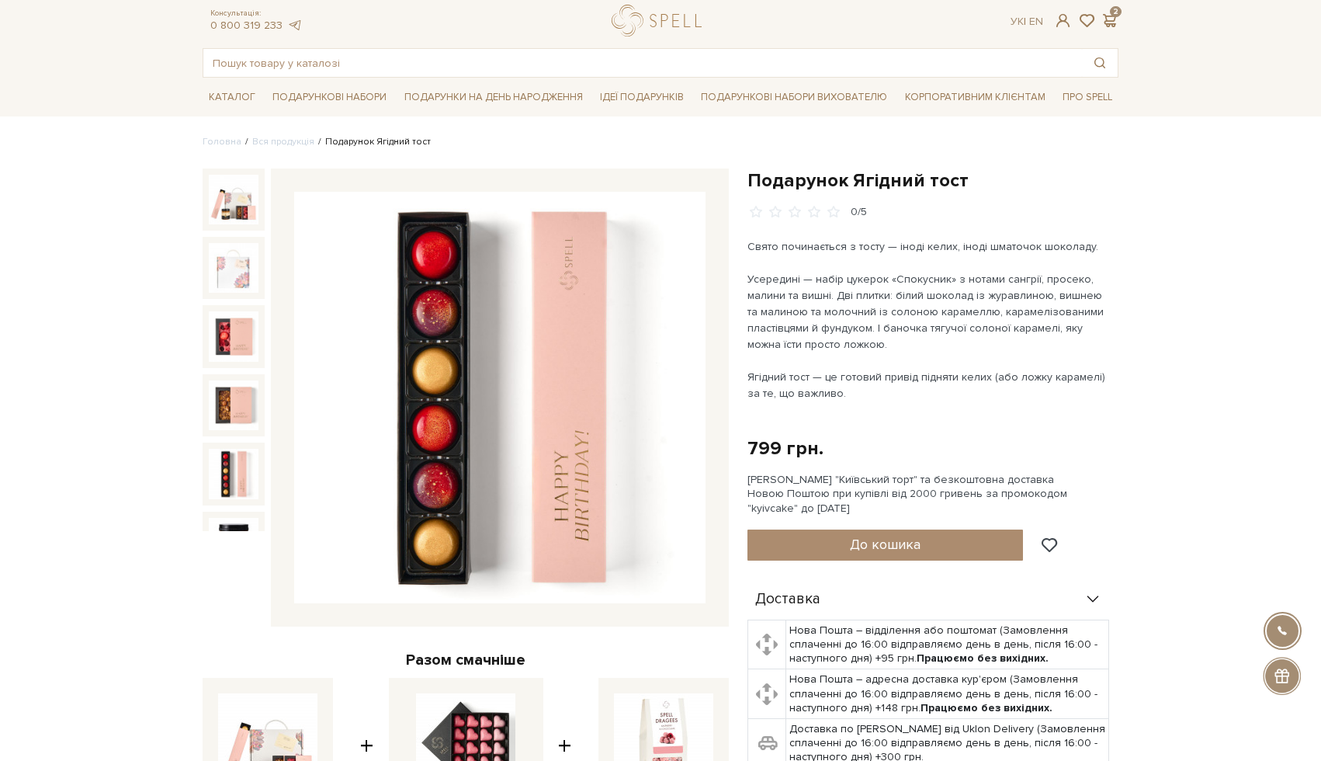
click at [225, 470] on img at bounding box center [234, 474] width 50 height 50
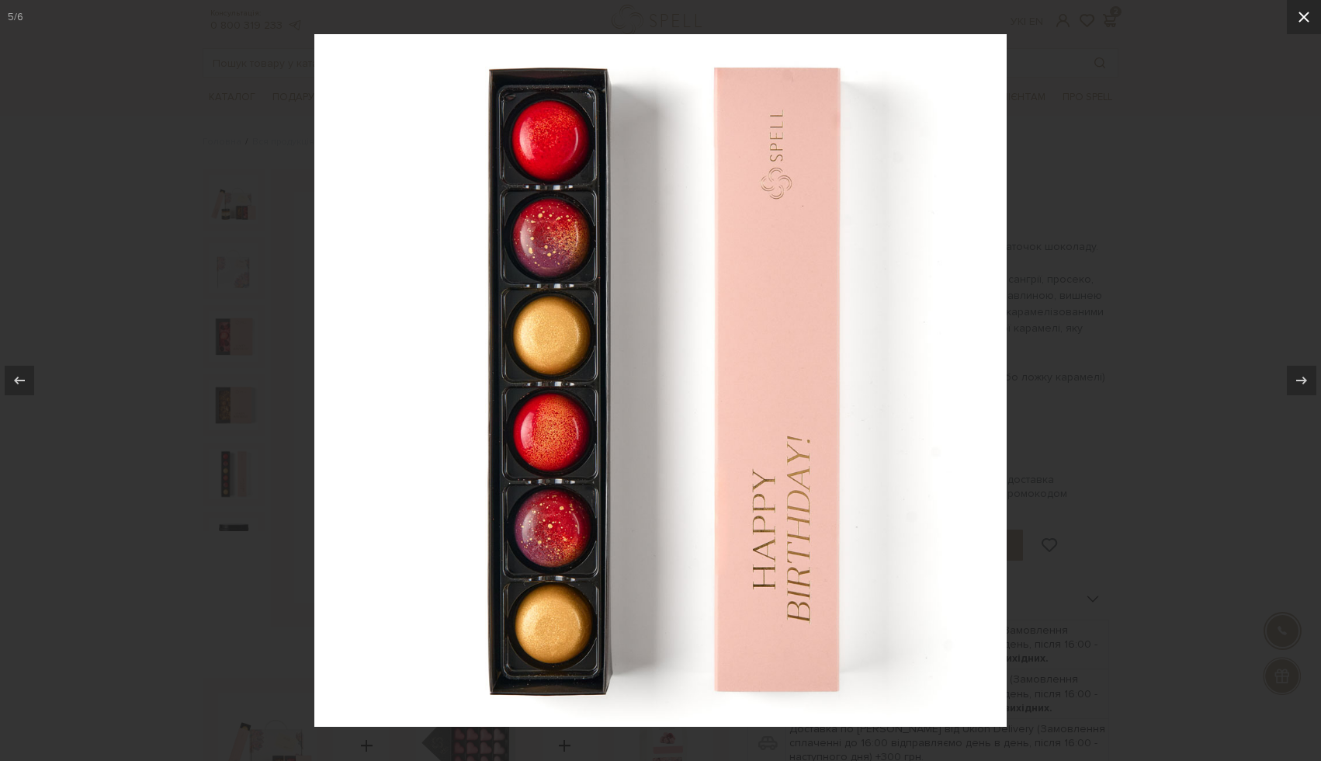
click at [1302, 15] on icon at bounding box center [1303, 17] width 11 height 11
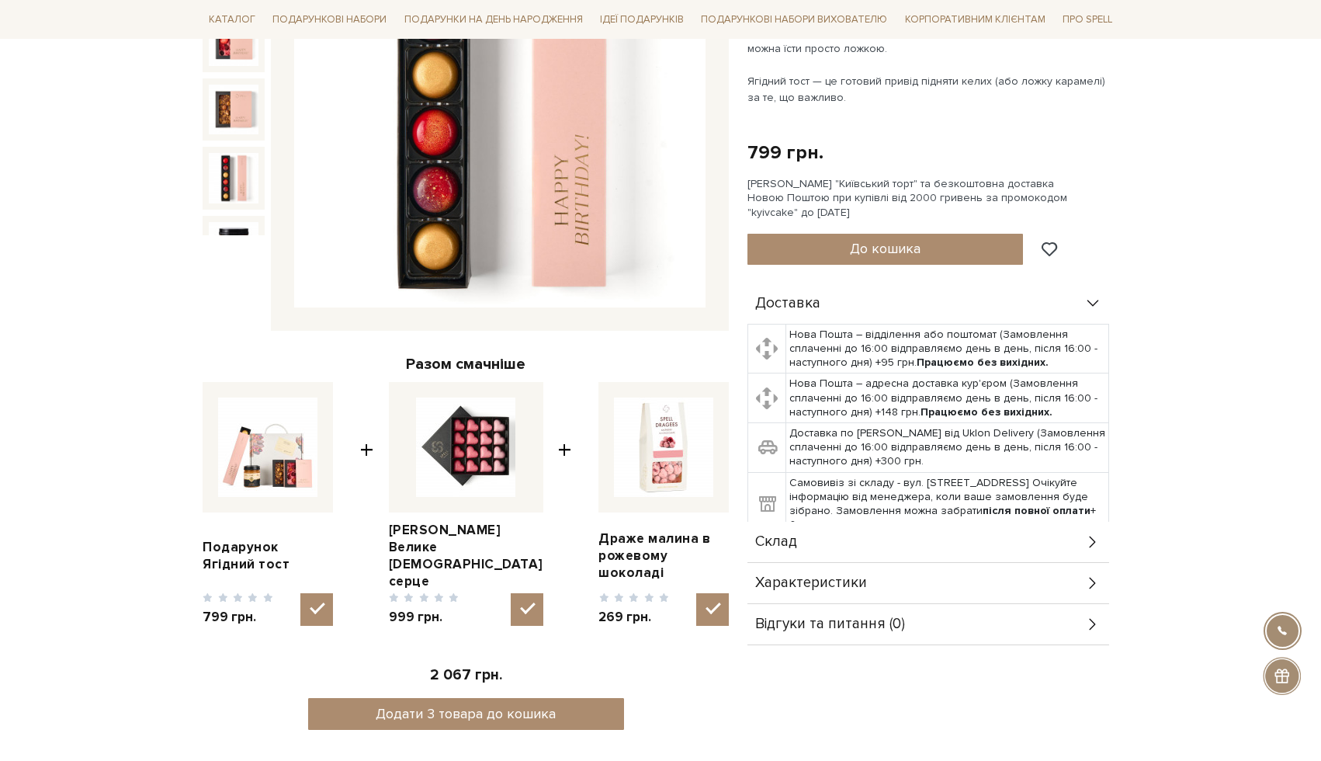
scroll to position [333, 0]
